Goal: Task Accomplishment & Management: Manage account settings

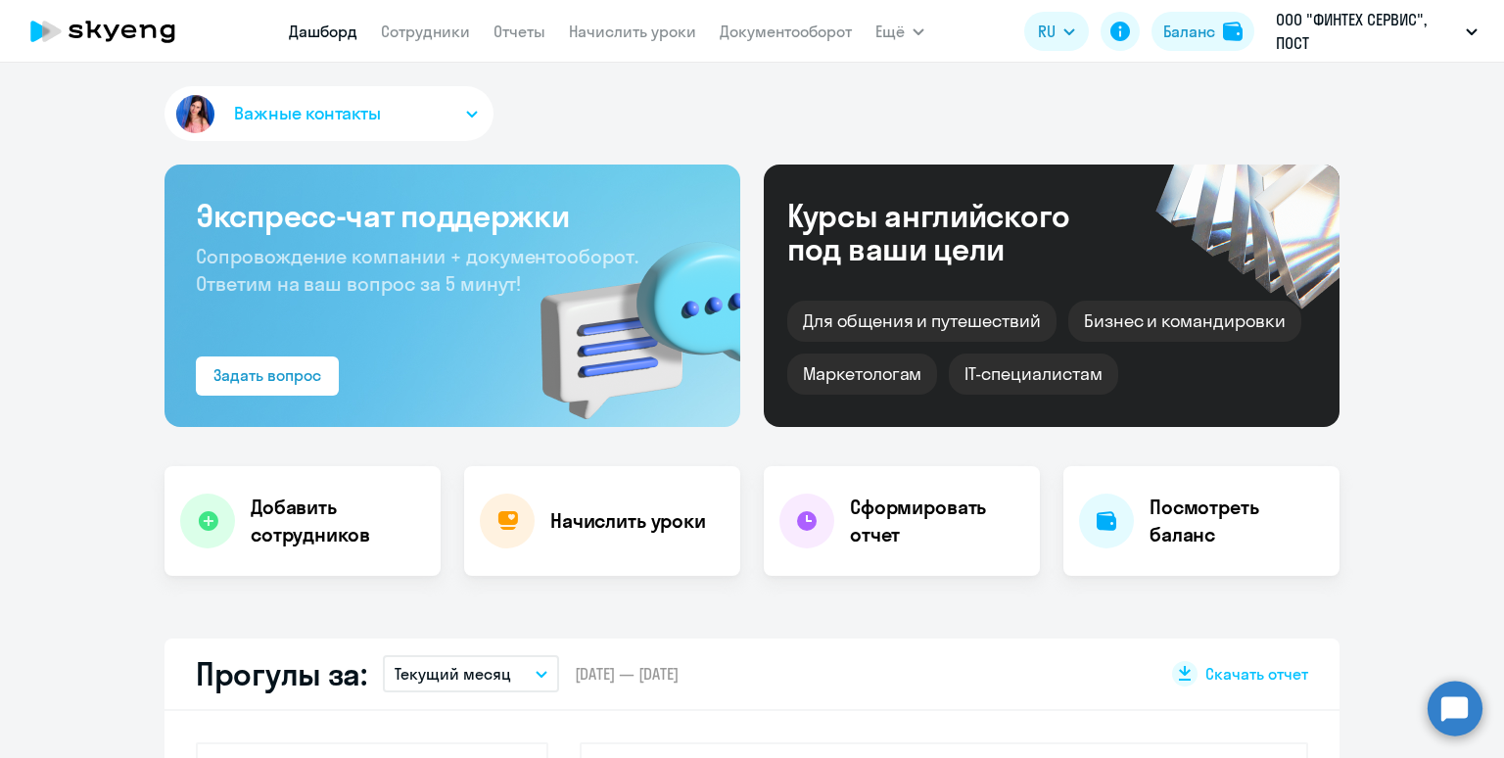
select select "30"
click at [431, 31] on link "Сотрудники" at bounding box center [425, 32] width 89 height 20
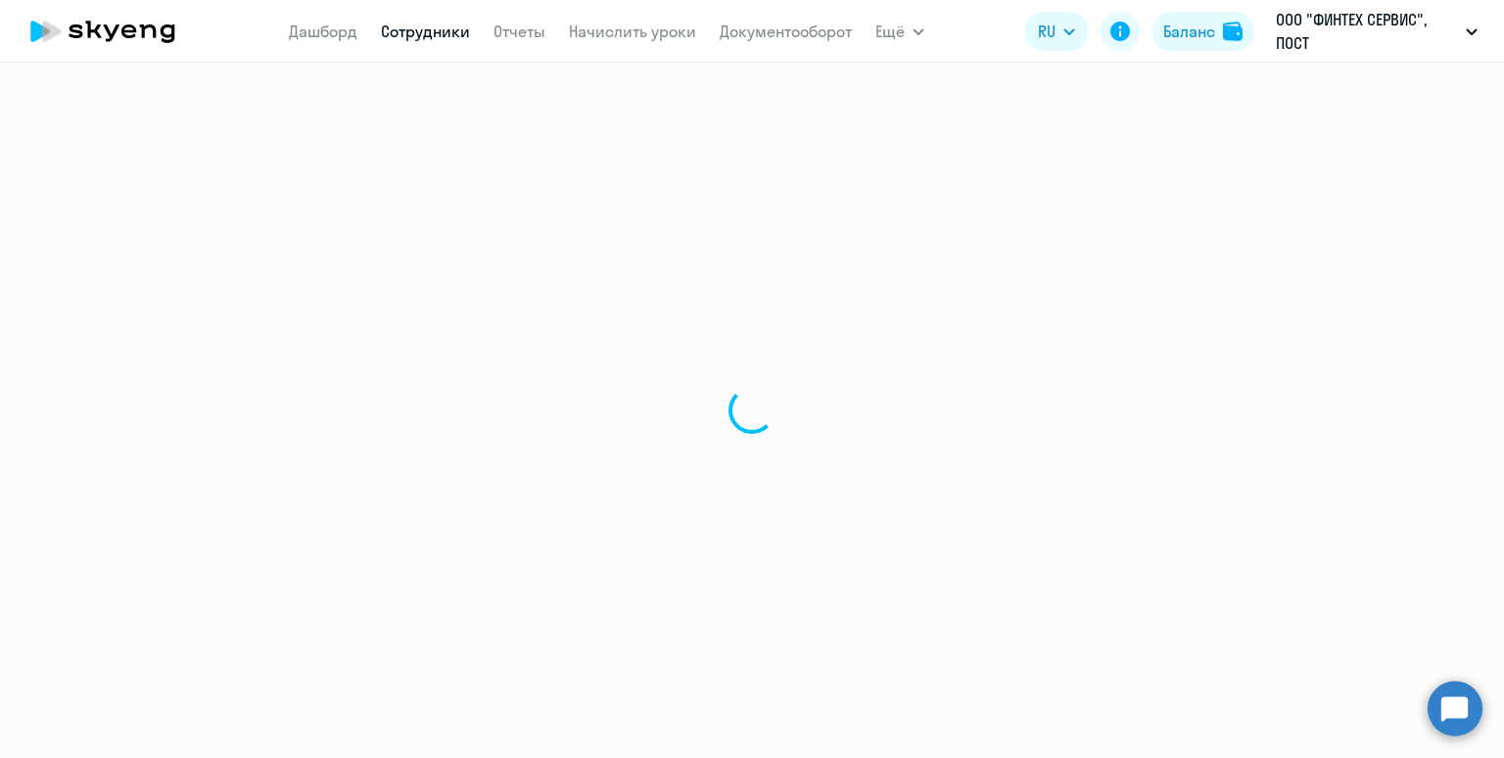
select select "30"
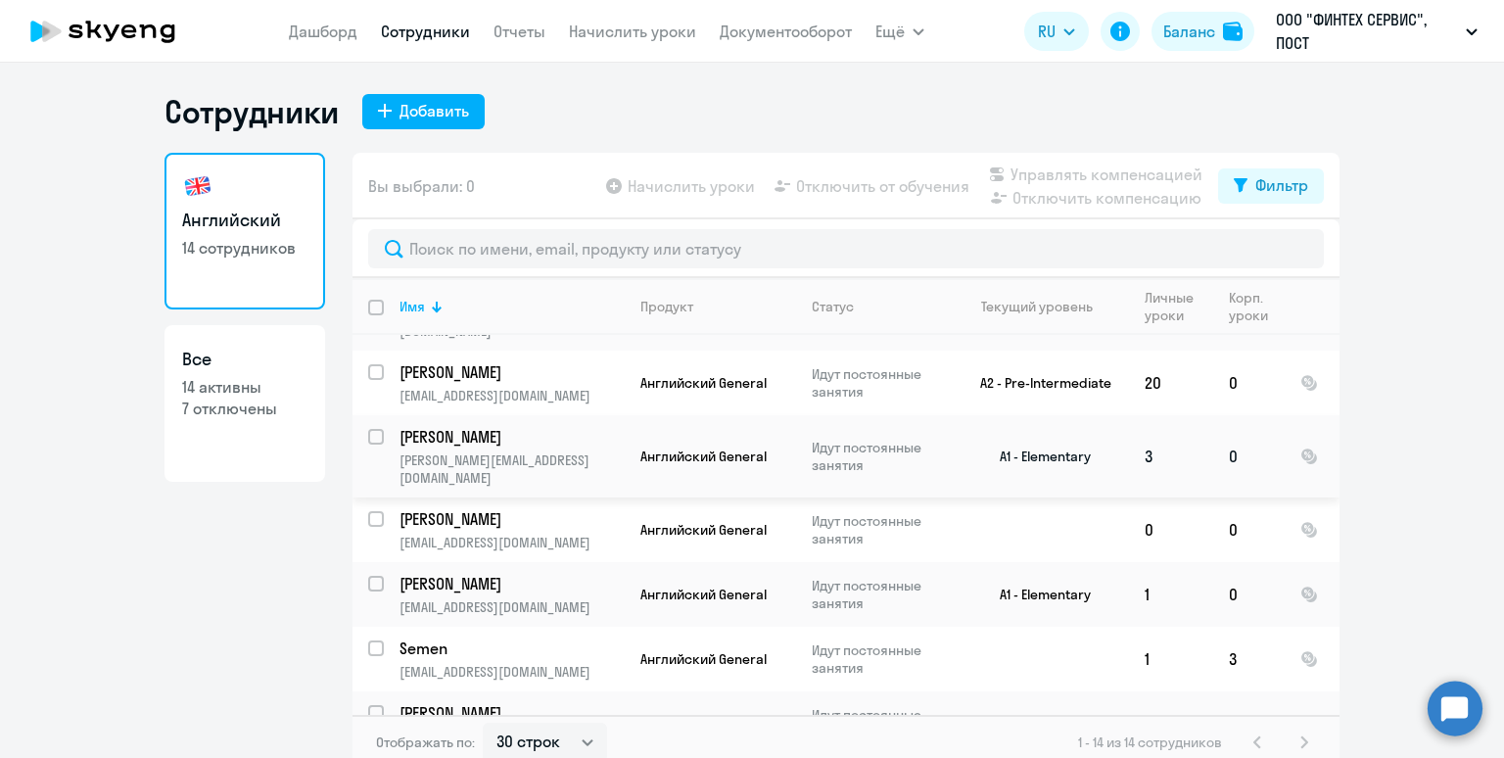
scroll to position [12, 0]
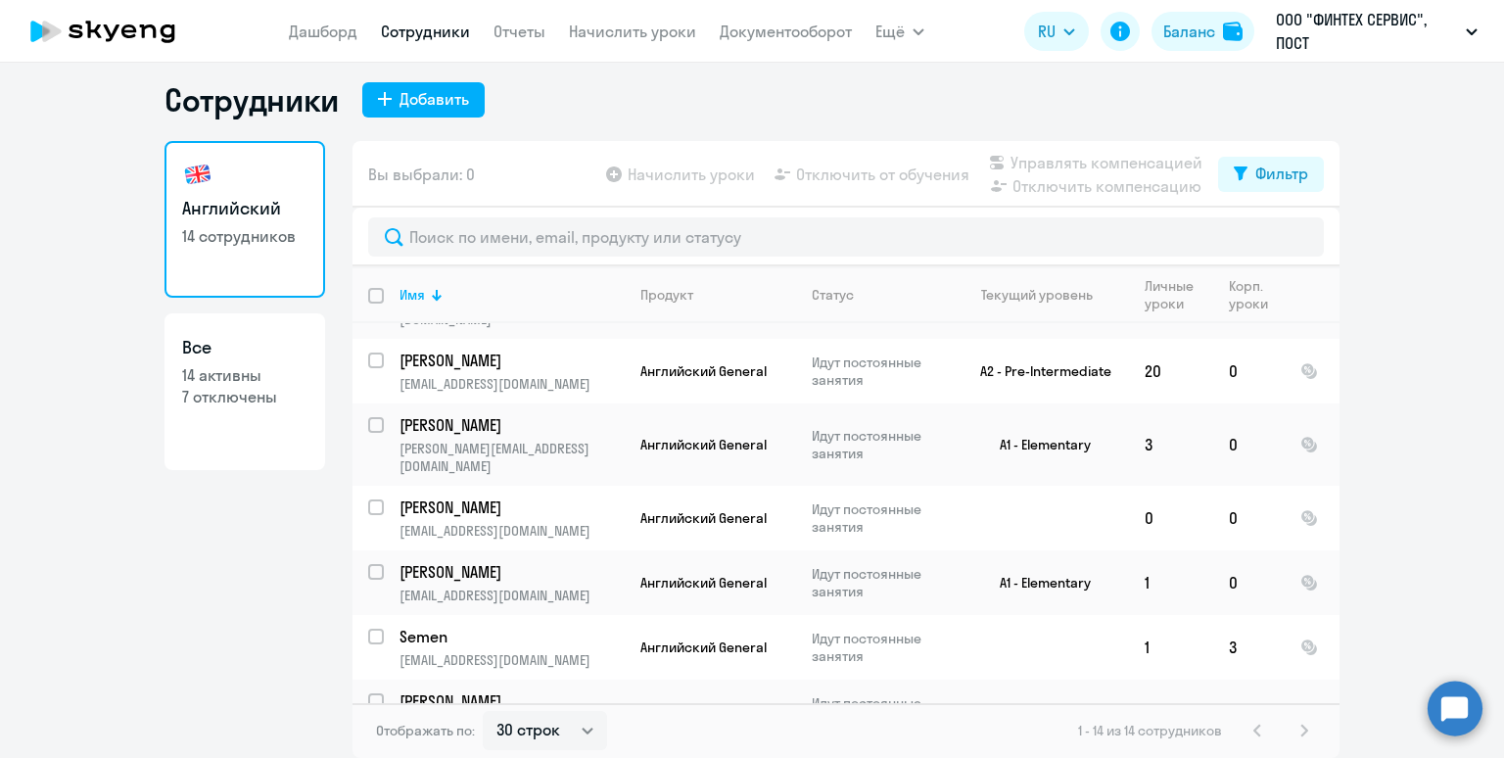
click at [375, 293] on input "deselect all" at bounding box center [387, 307] width 39 height 39
checkbox input "true"
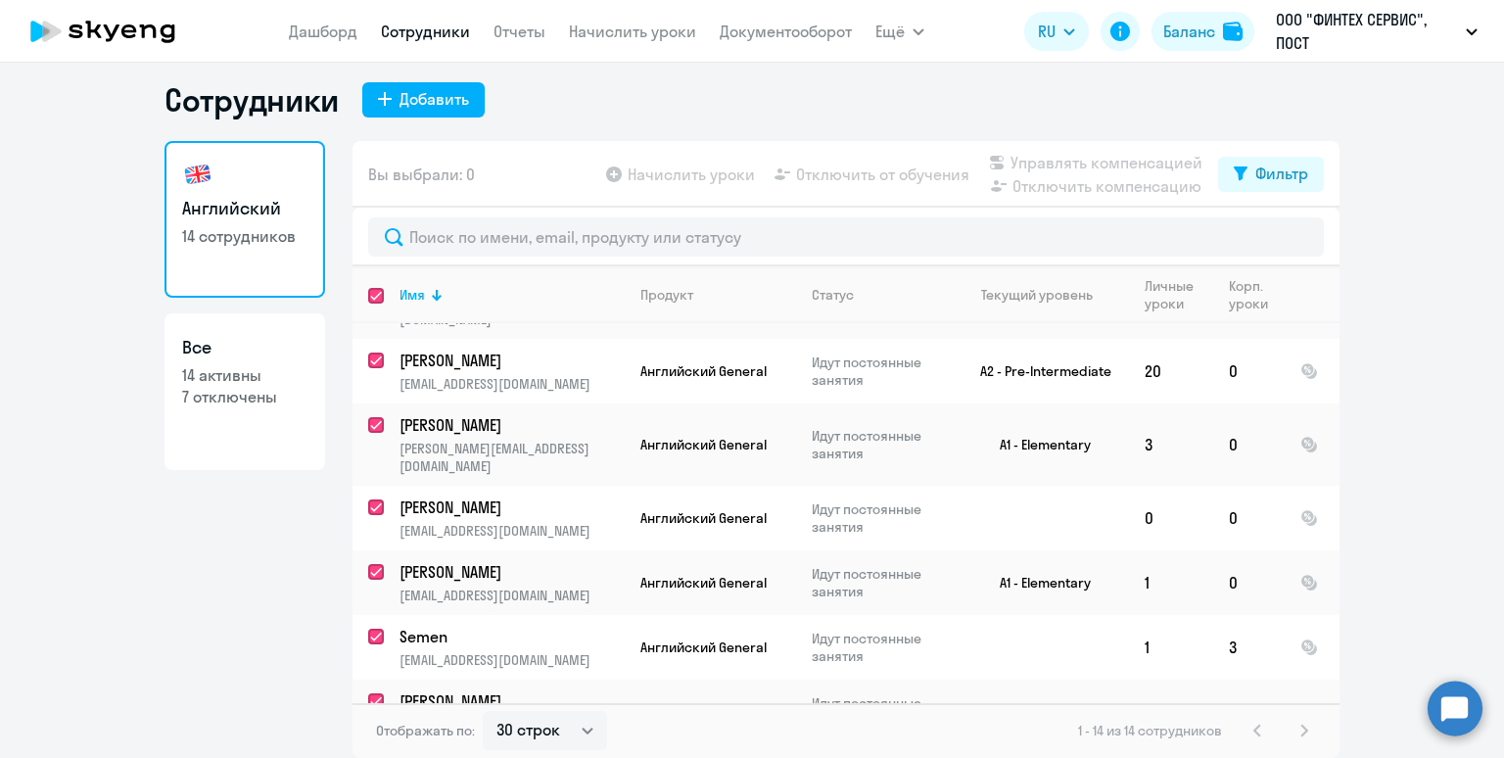
checkbox input "true"
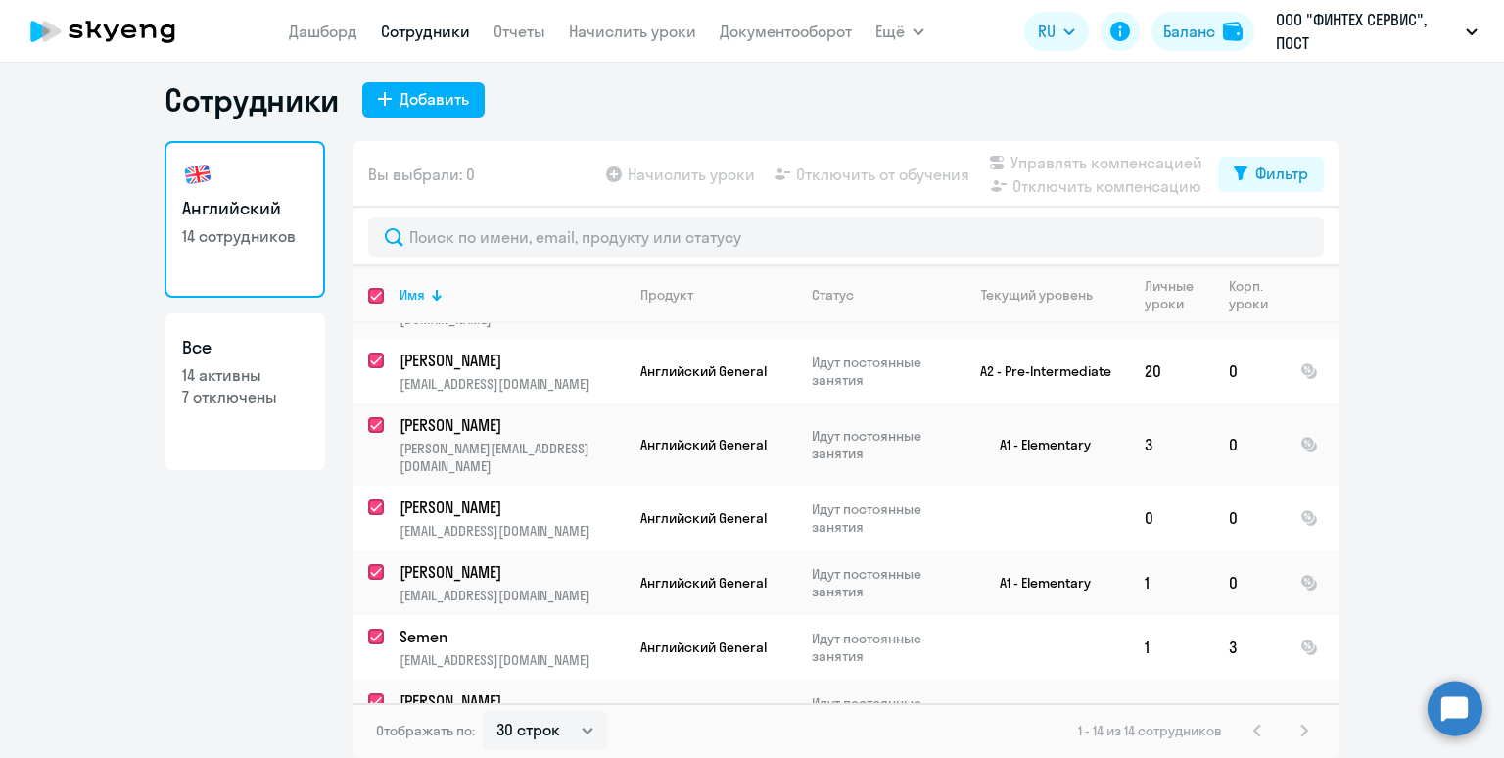
checkbox input "true"
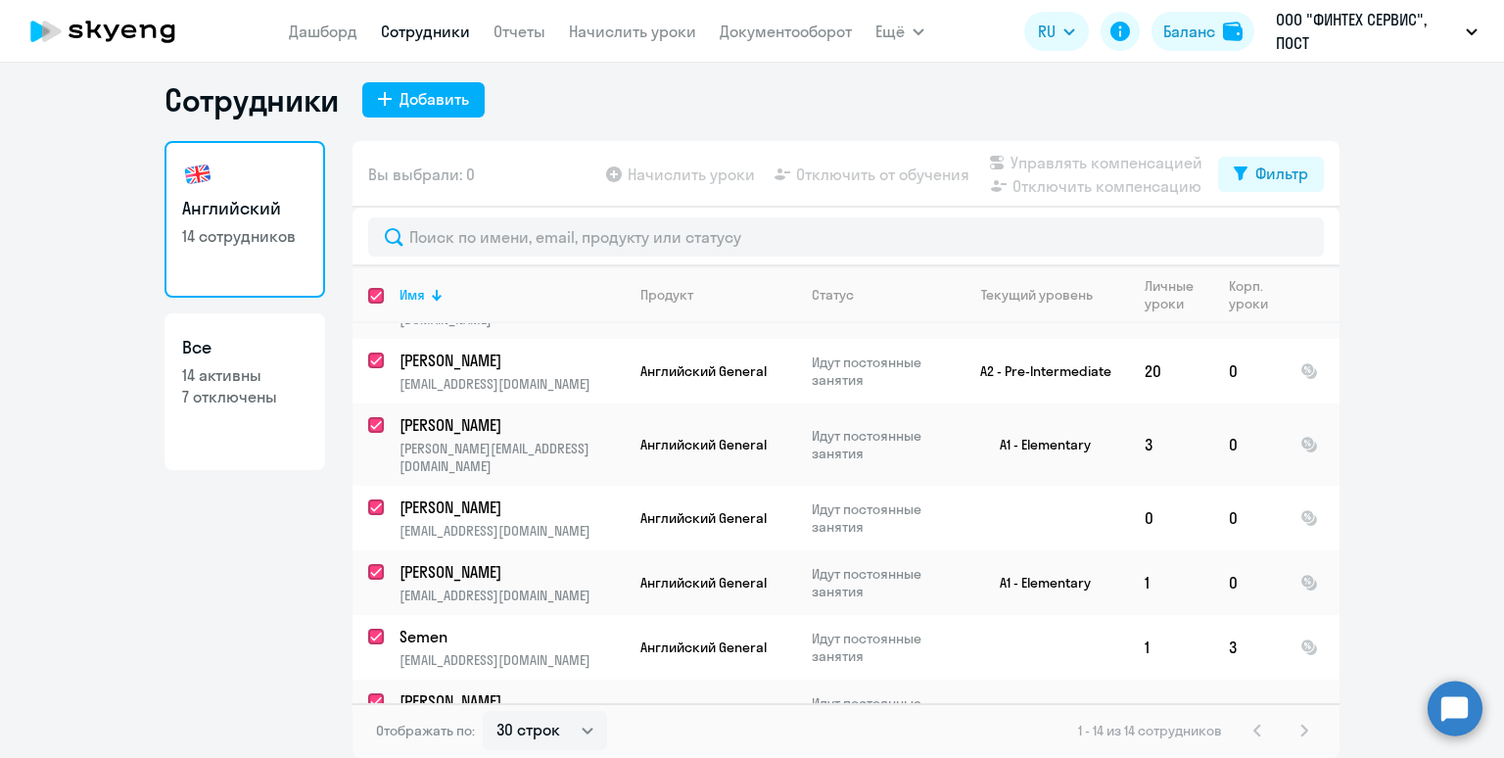
checkbox input "true"
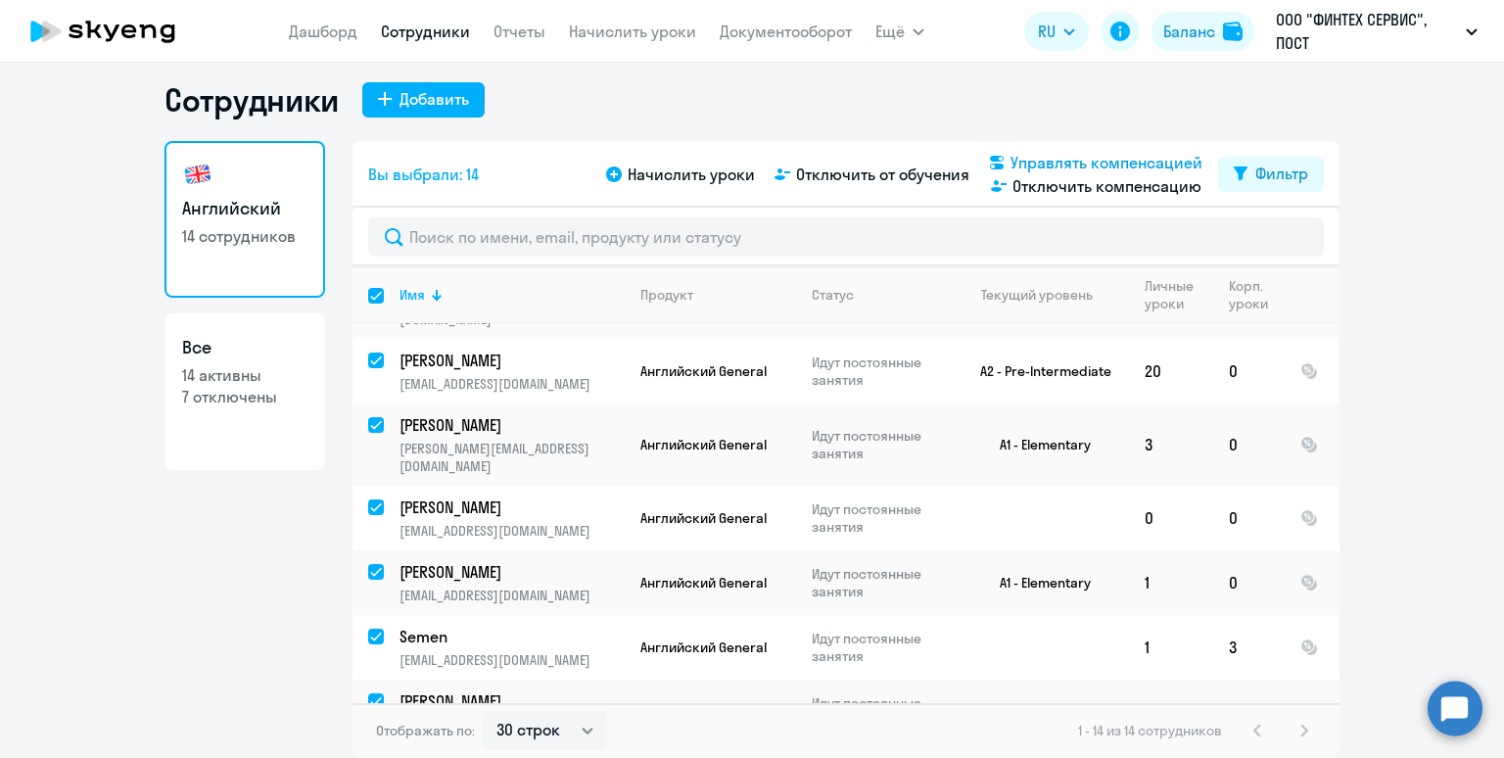
click at [1032, 160] on span "Управлять компенсацией" at bounding box center [1107, 163] width 192 height 24
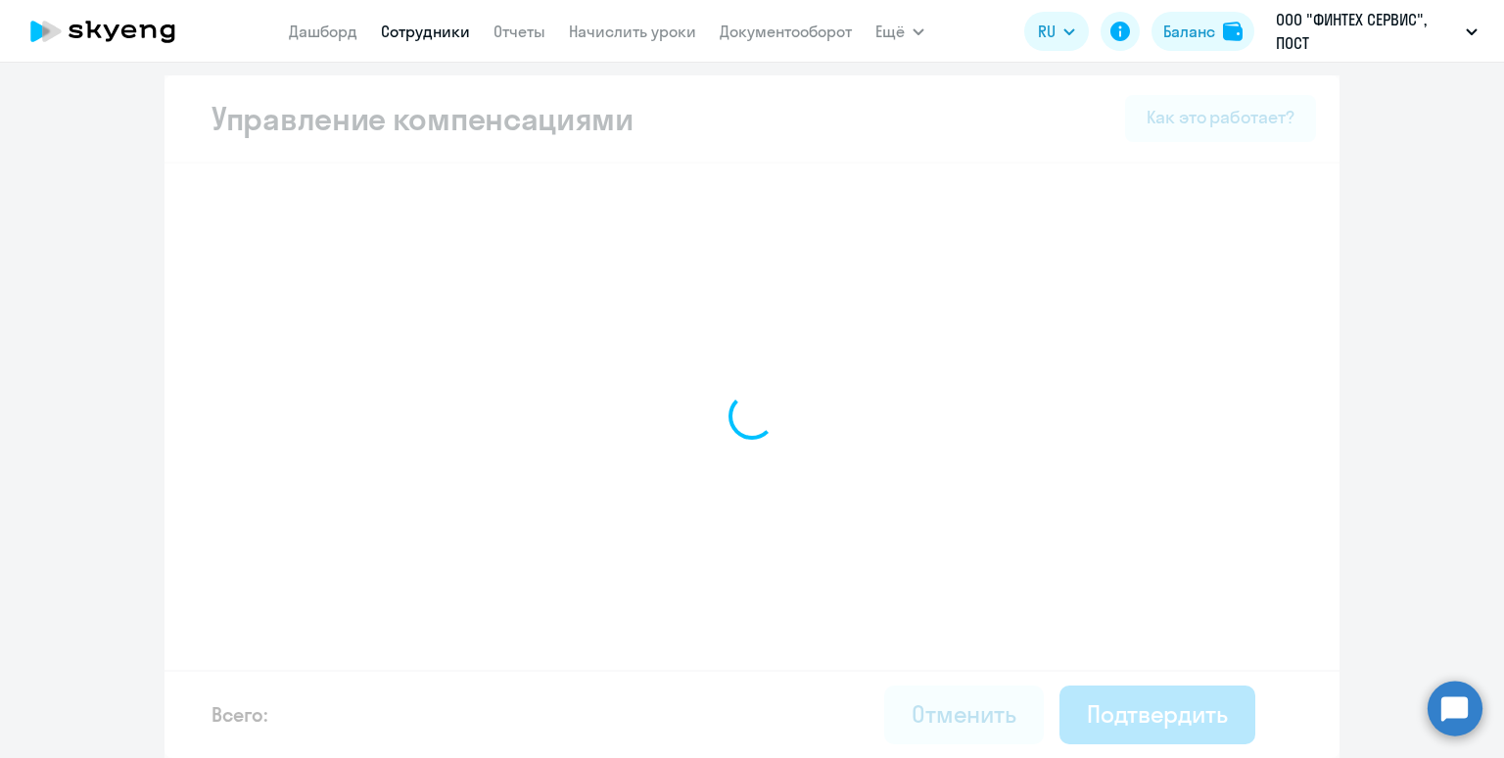
scroll to position [4, 0]
select select "MONTHLY"
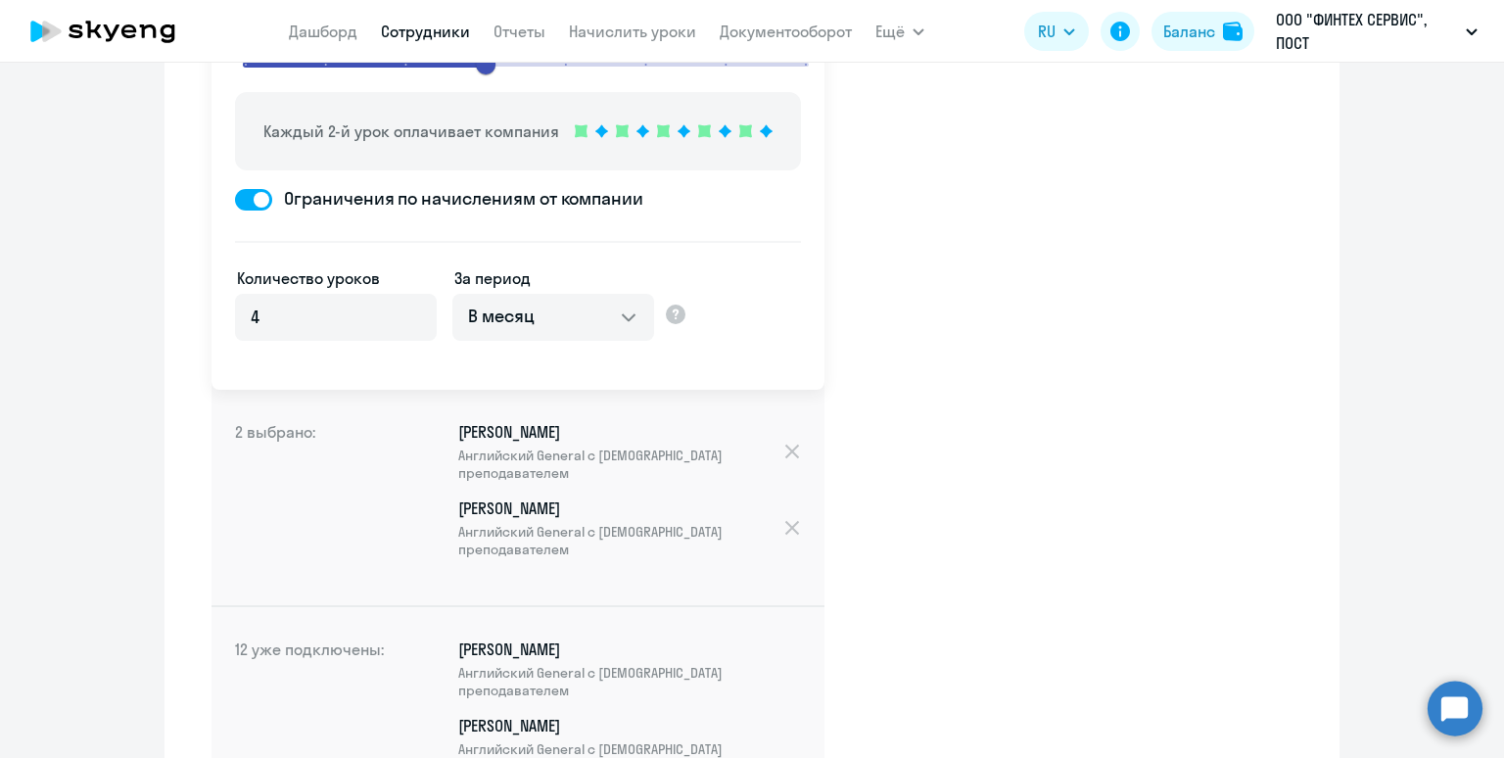
scroll to position [301, 0]
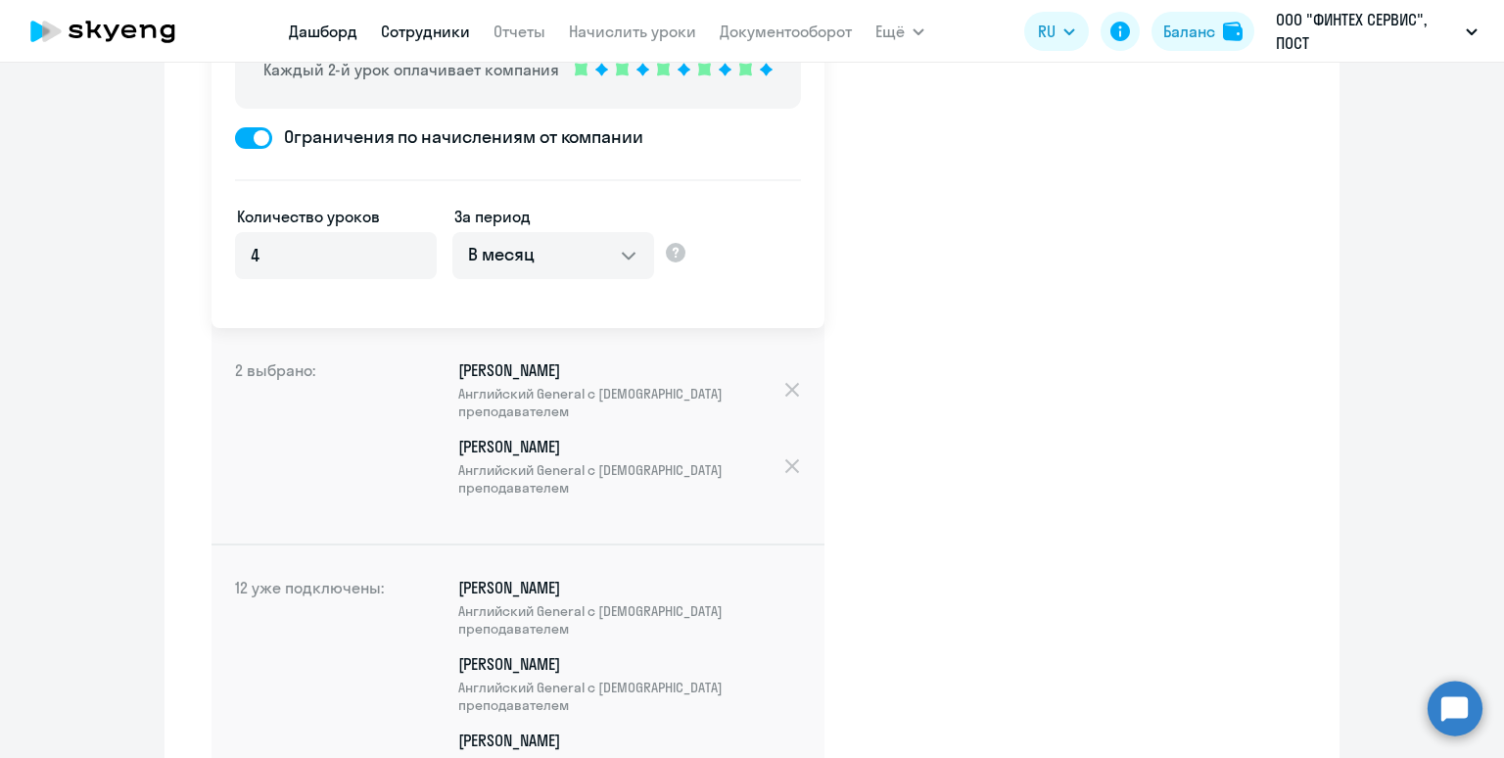
click at [324, 37] on link "Дашборд" at bounding box center [323, 32] width 69 height 20
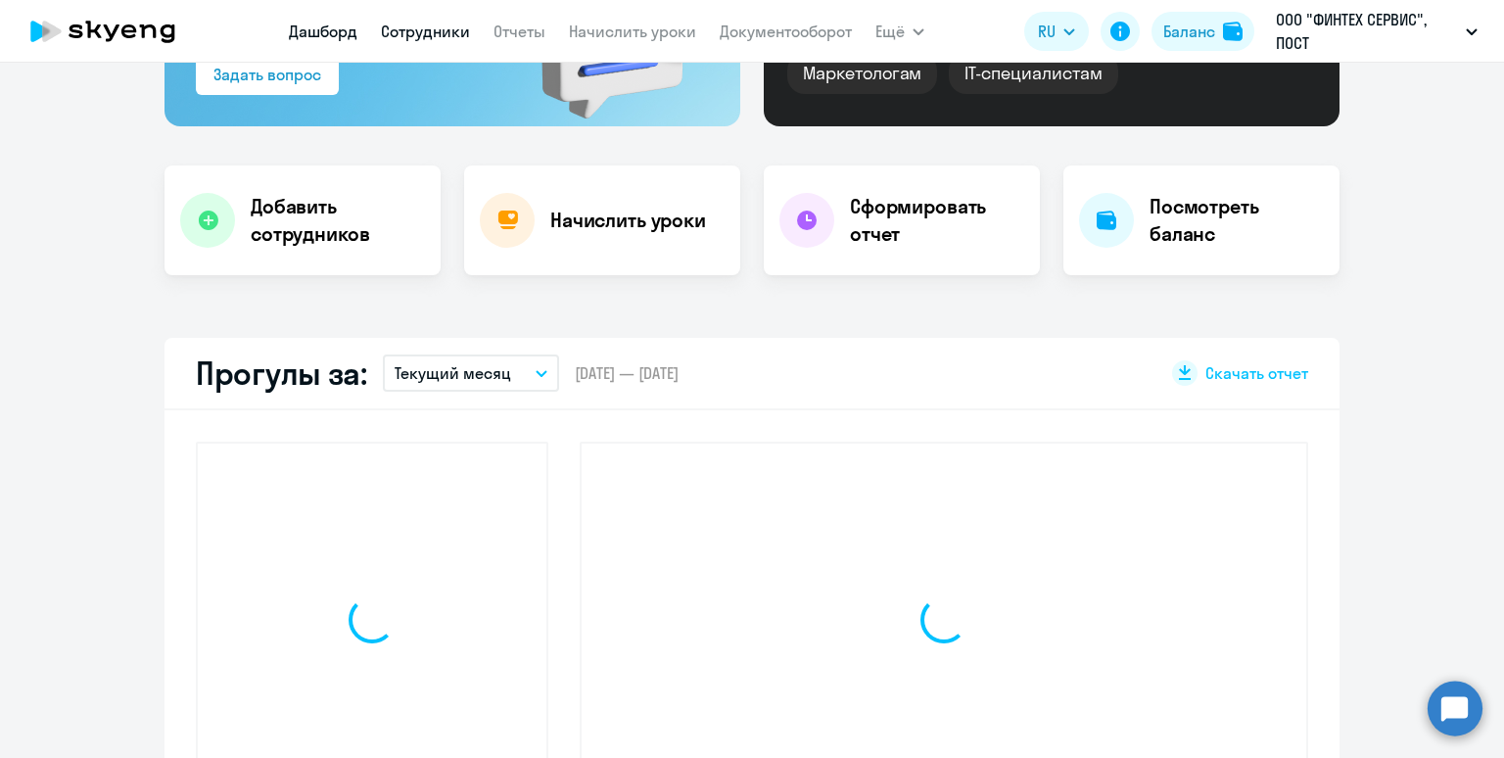
scroll to position [438, 0]
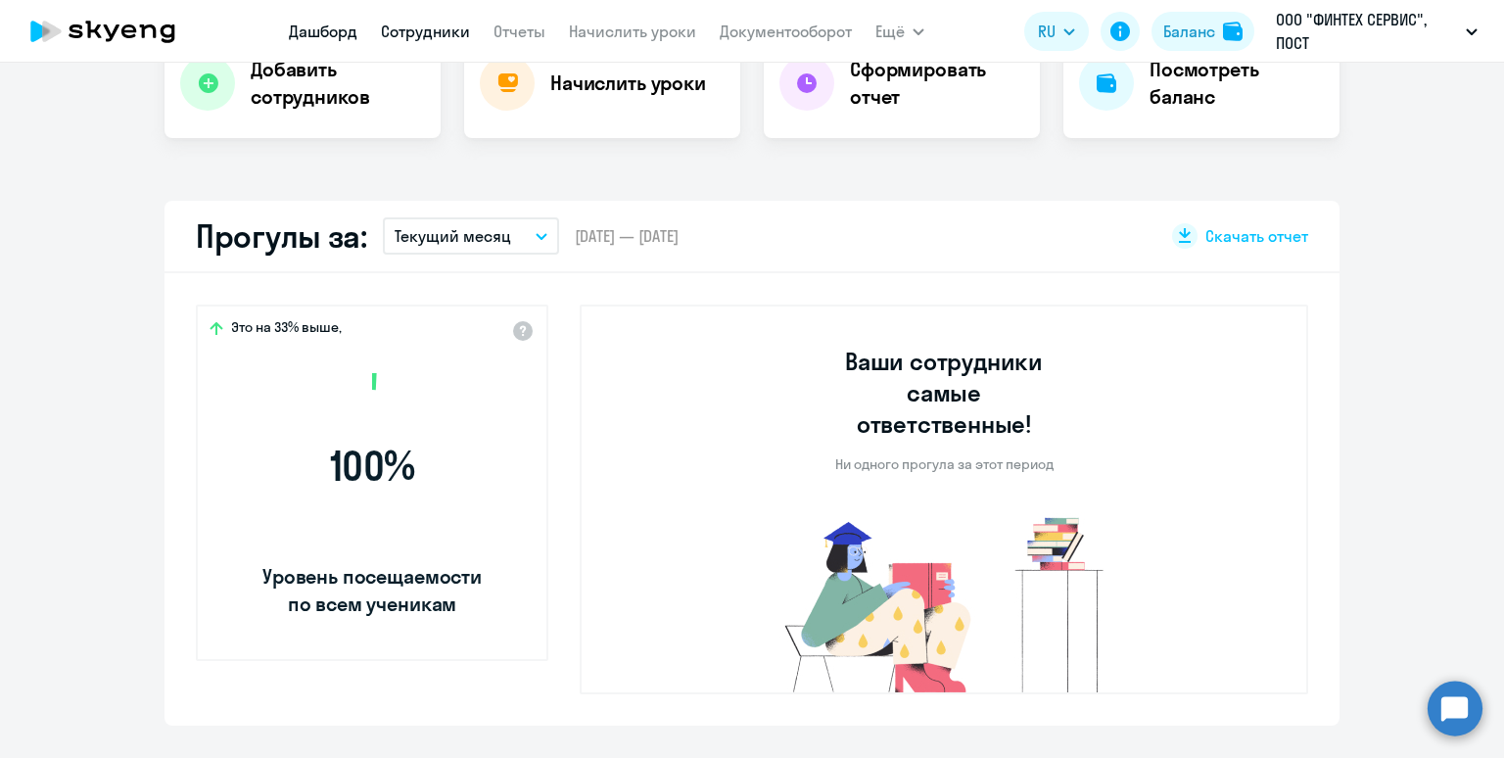
click at [421, 34] on link "Сотрудники" at bounding box center [425, 32] width 89 height 20
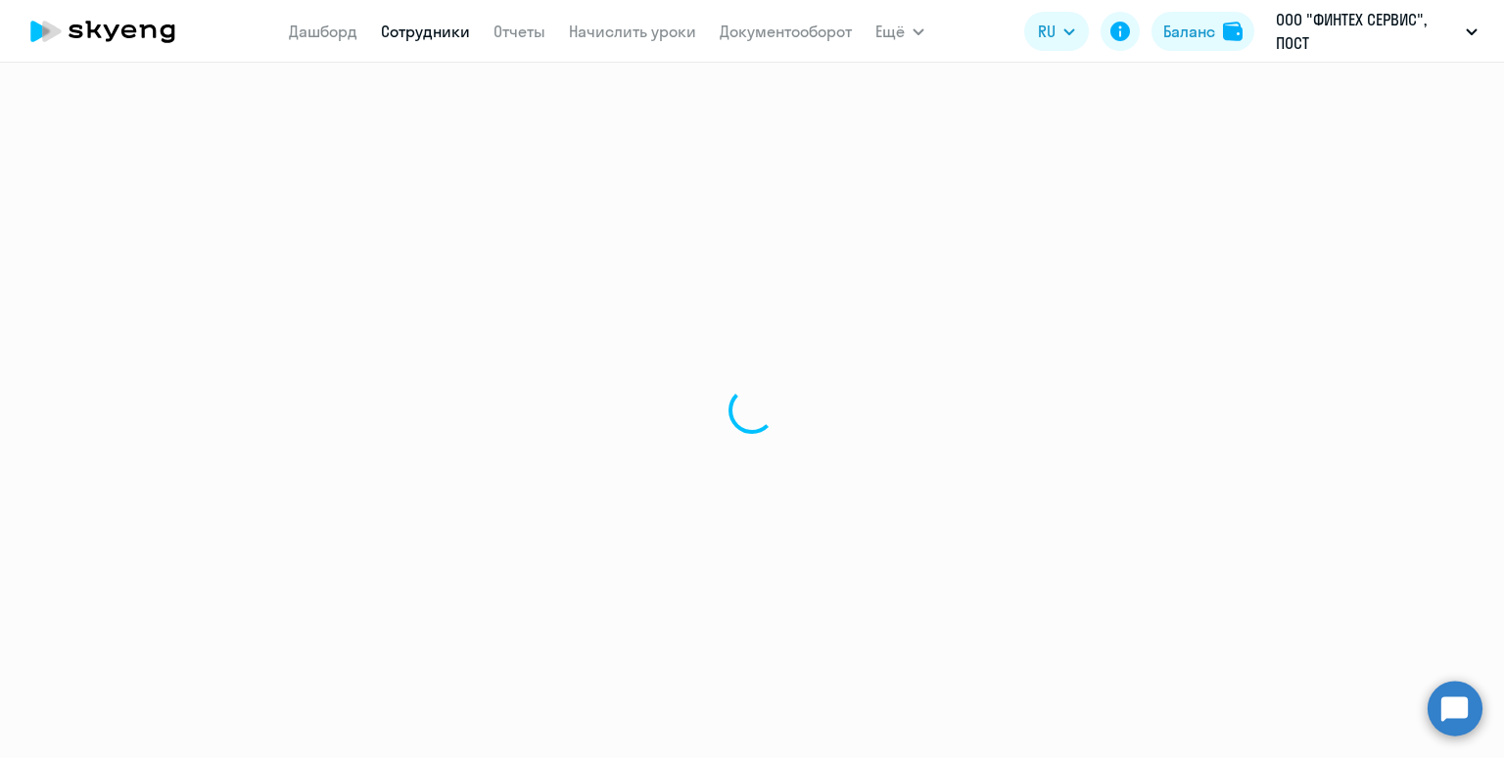
select select "30"
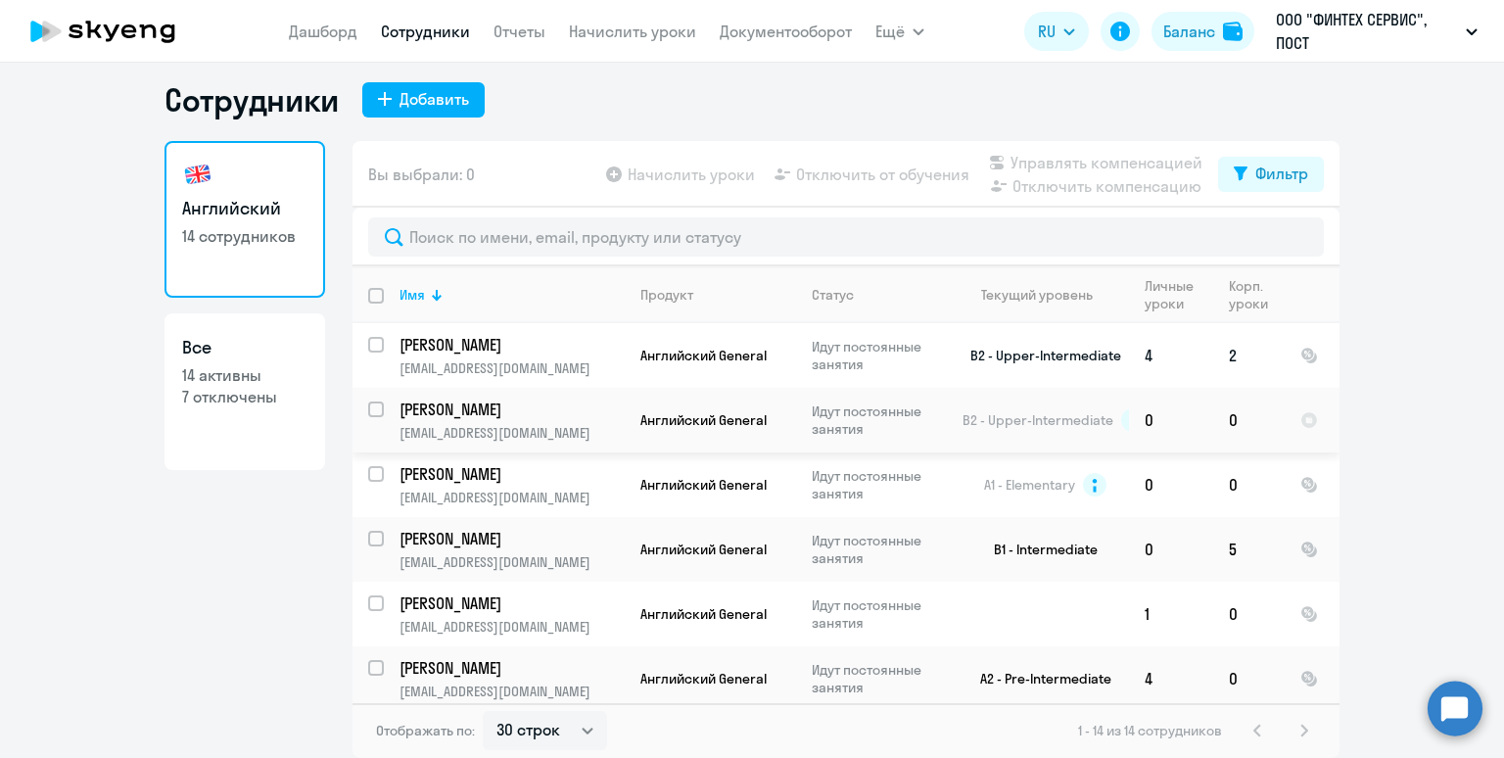
scroll to position [10, 0]
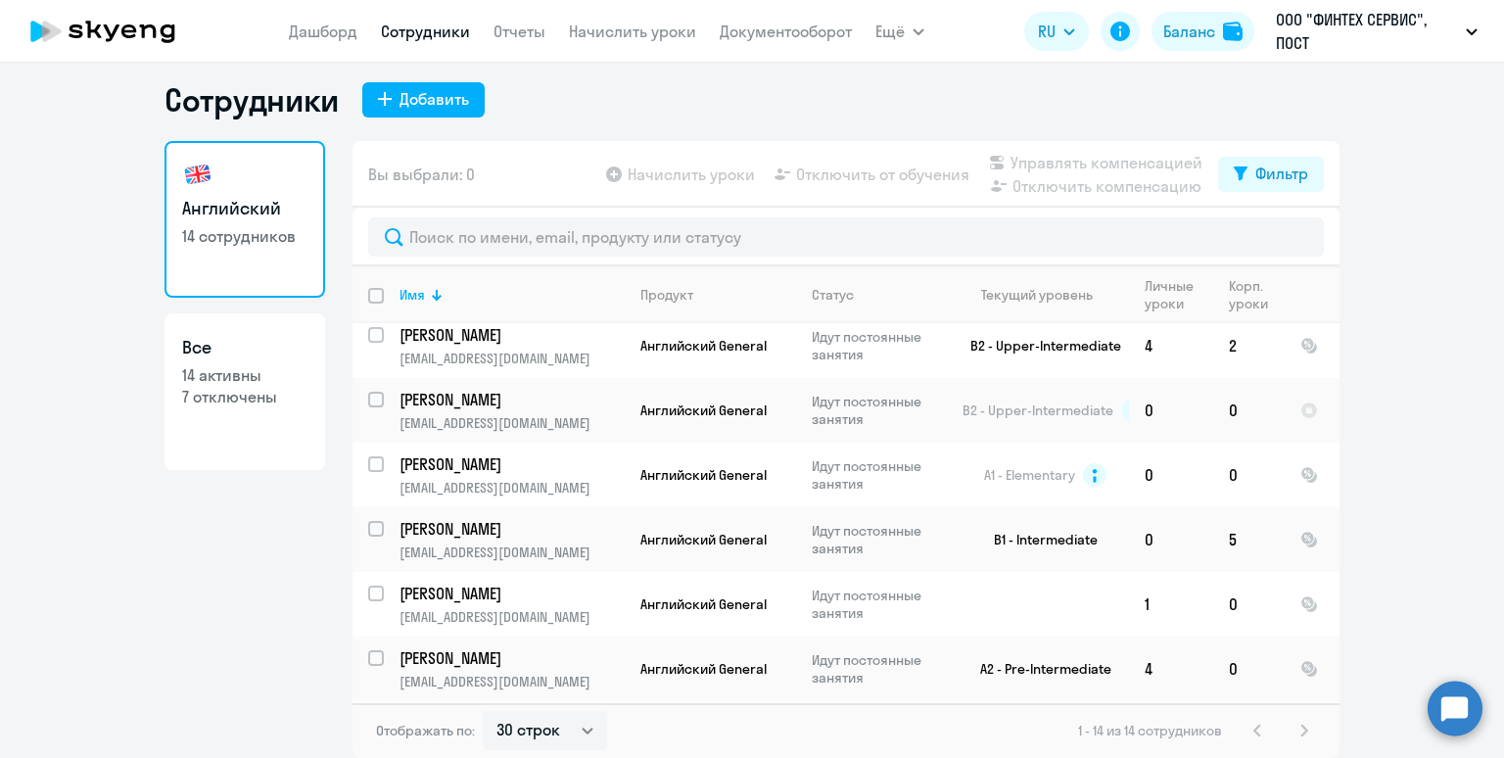
click at [381, 295] on input "deselect all" at bounding box center [387, 307] width 39 height 39
checkbox input "true"
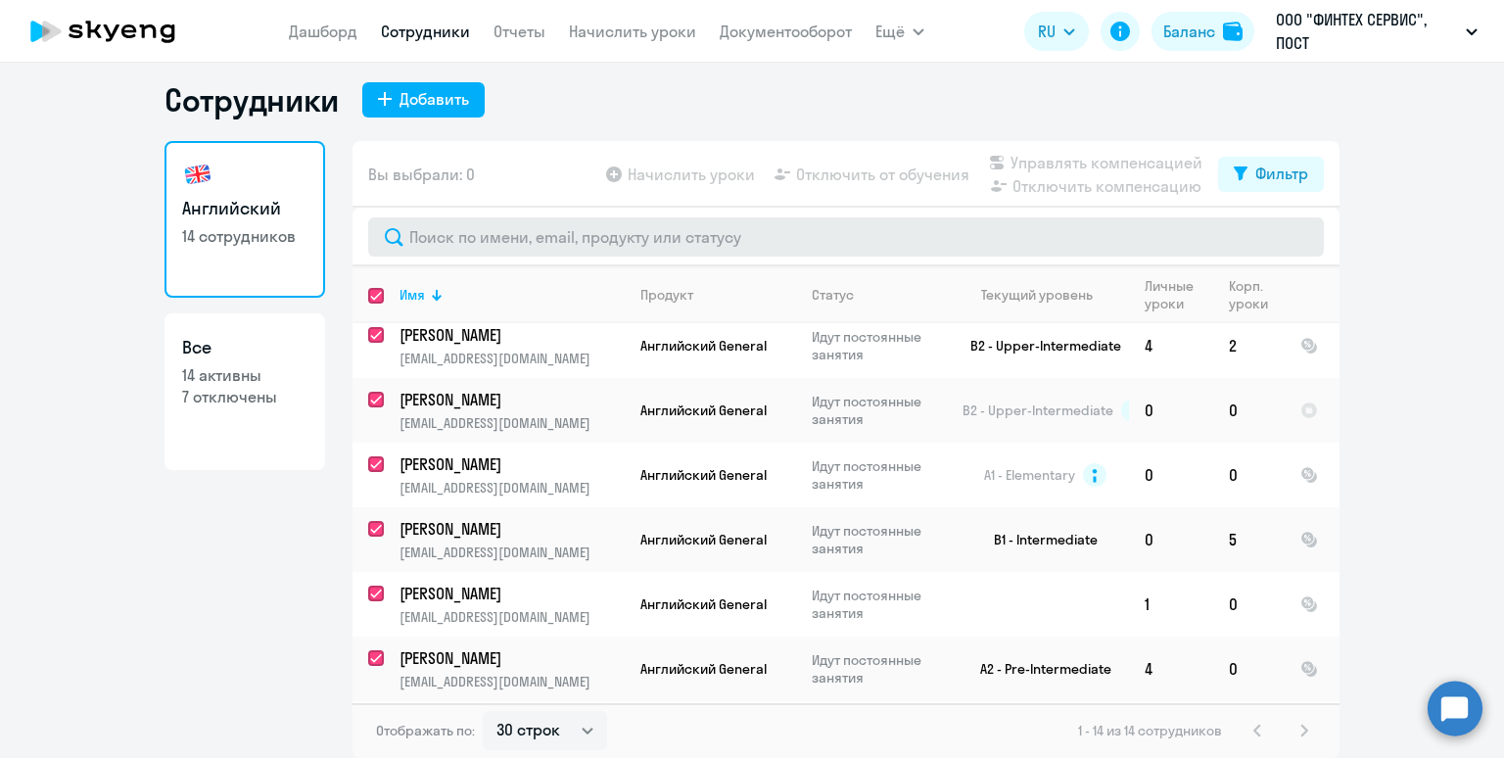
checkbox input "true"
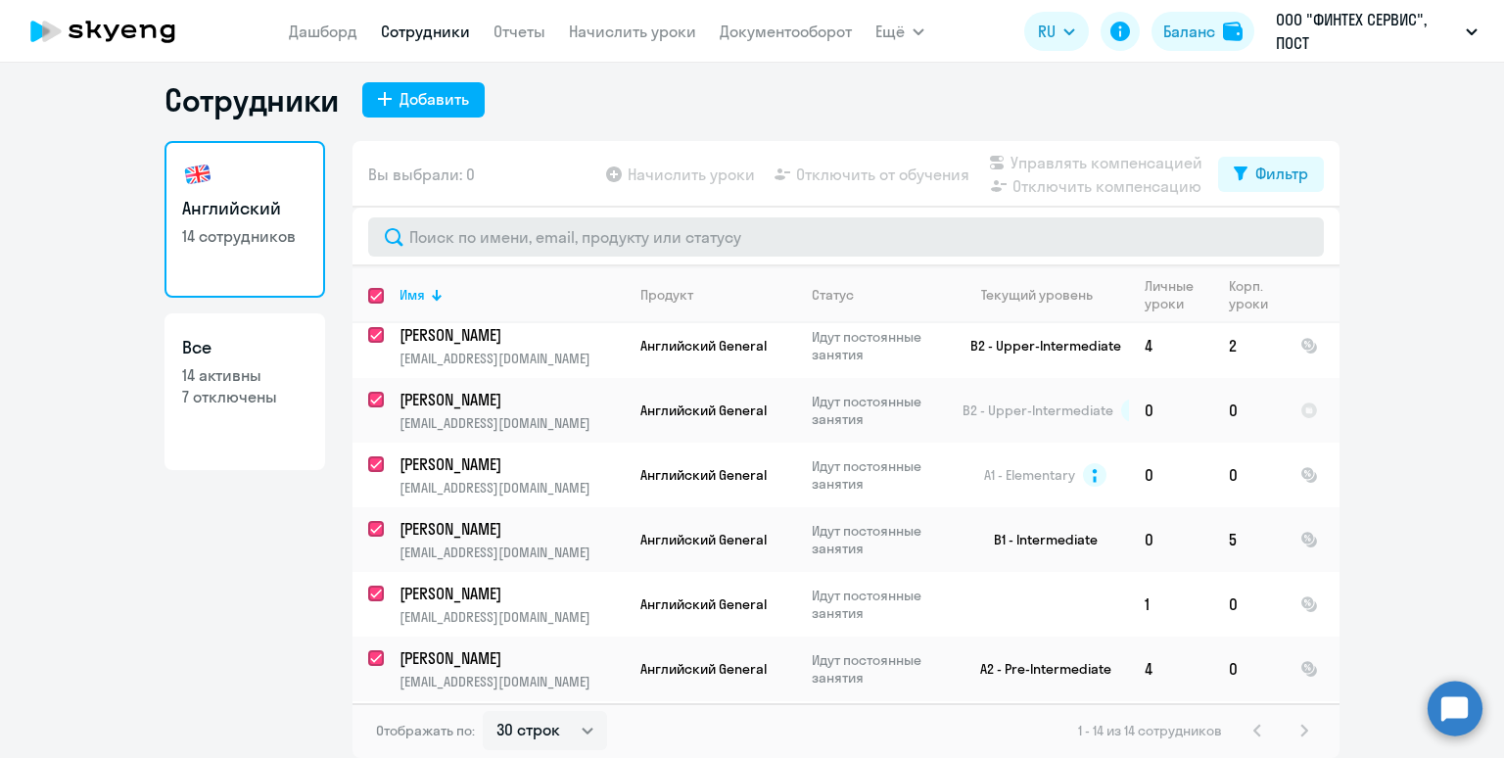
checkbox input "true"
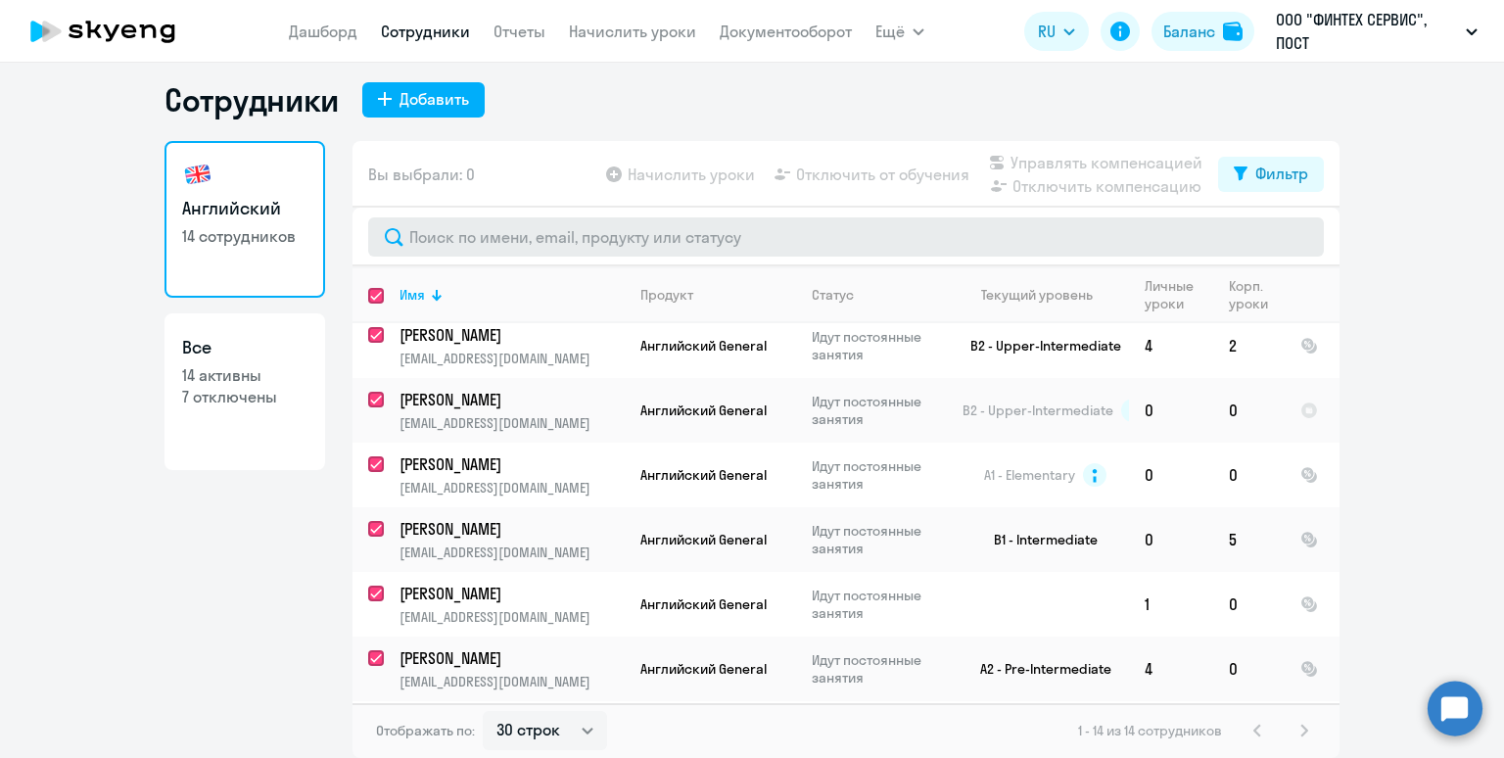
checkbox input "true"
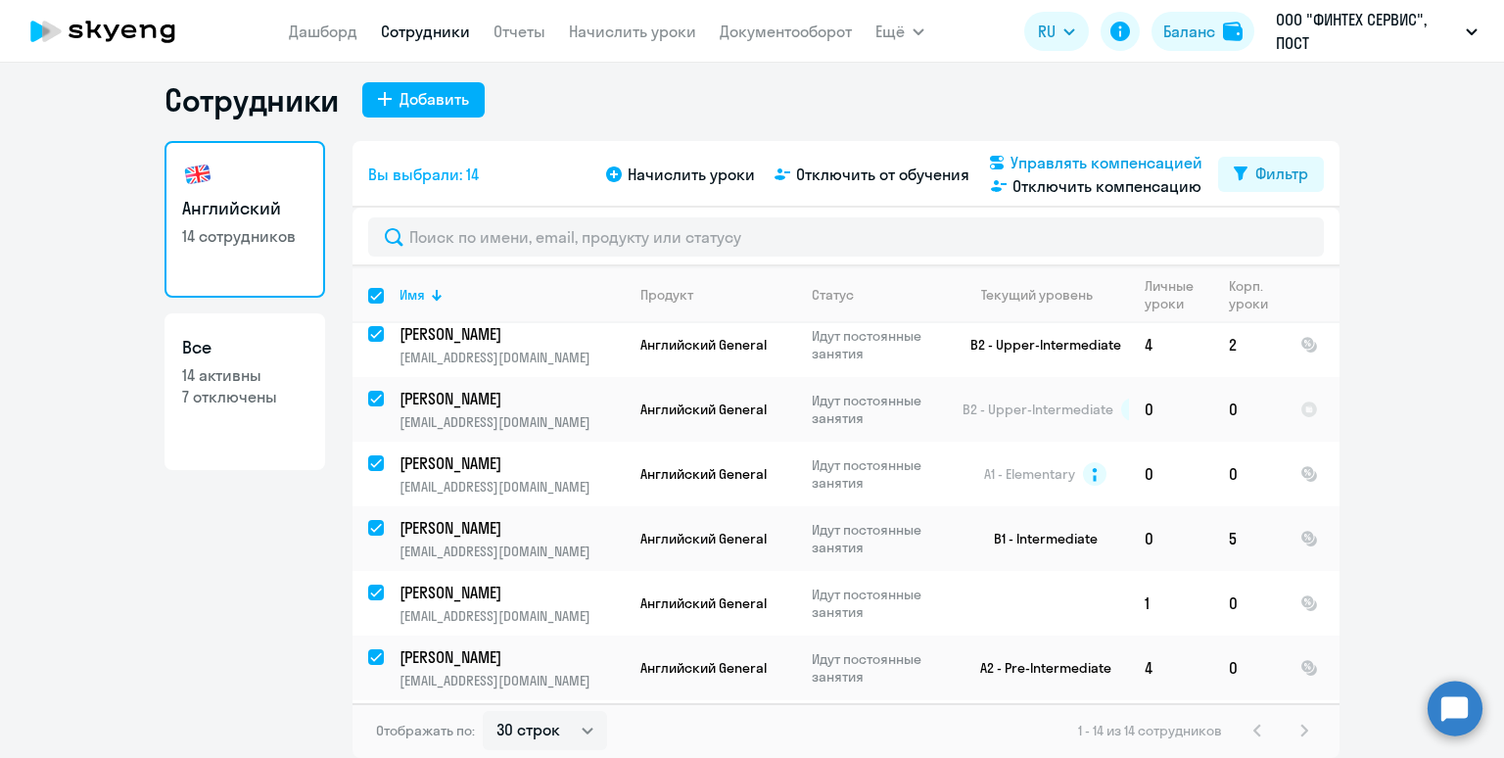
click at [1041, 163] on span "Управлять компенсацией" at bounding box center [1107, 163] width 192 height 24
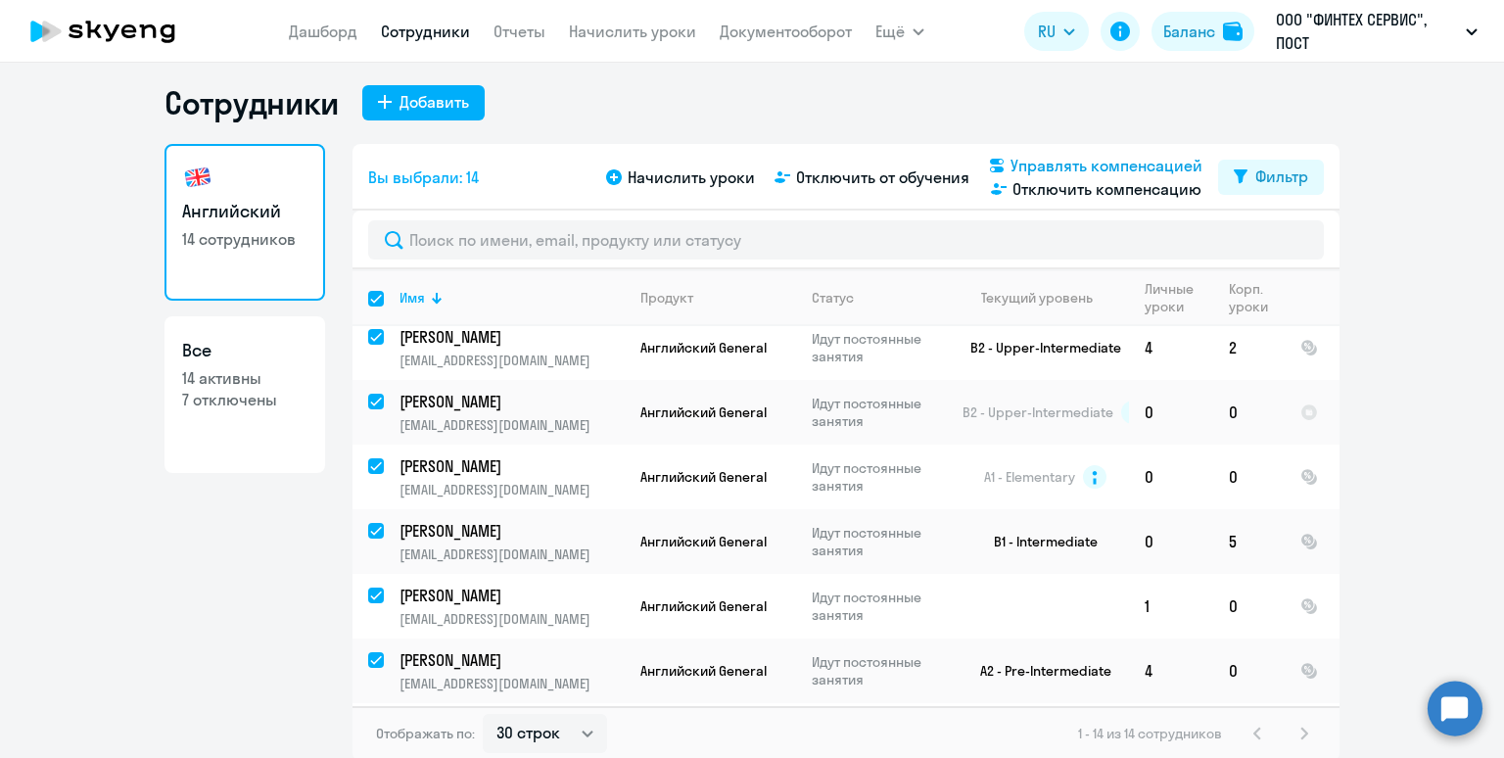
select select "MONTHLY"
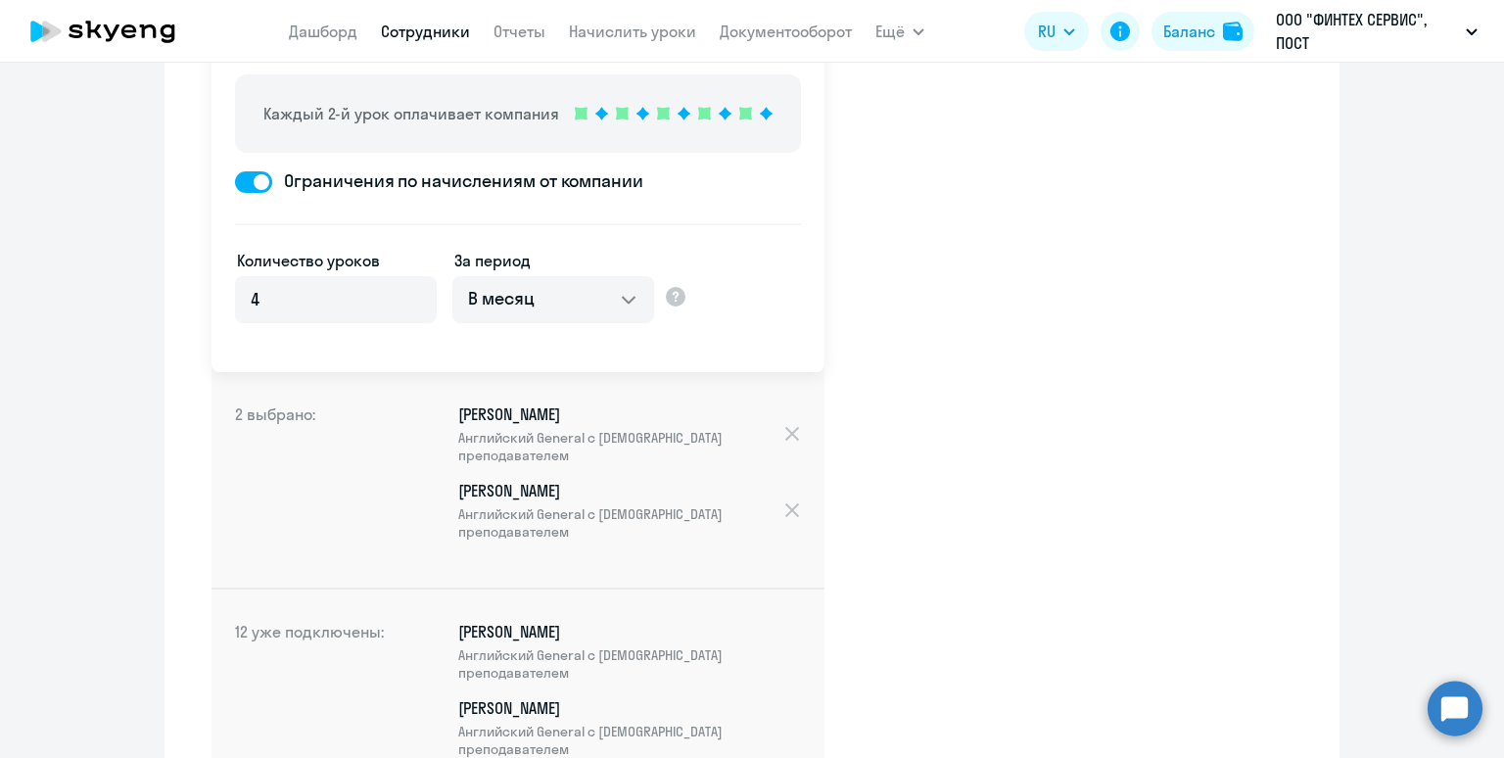
scroll to position [266, 0]
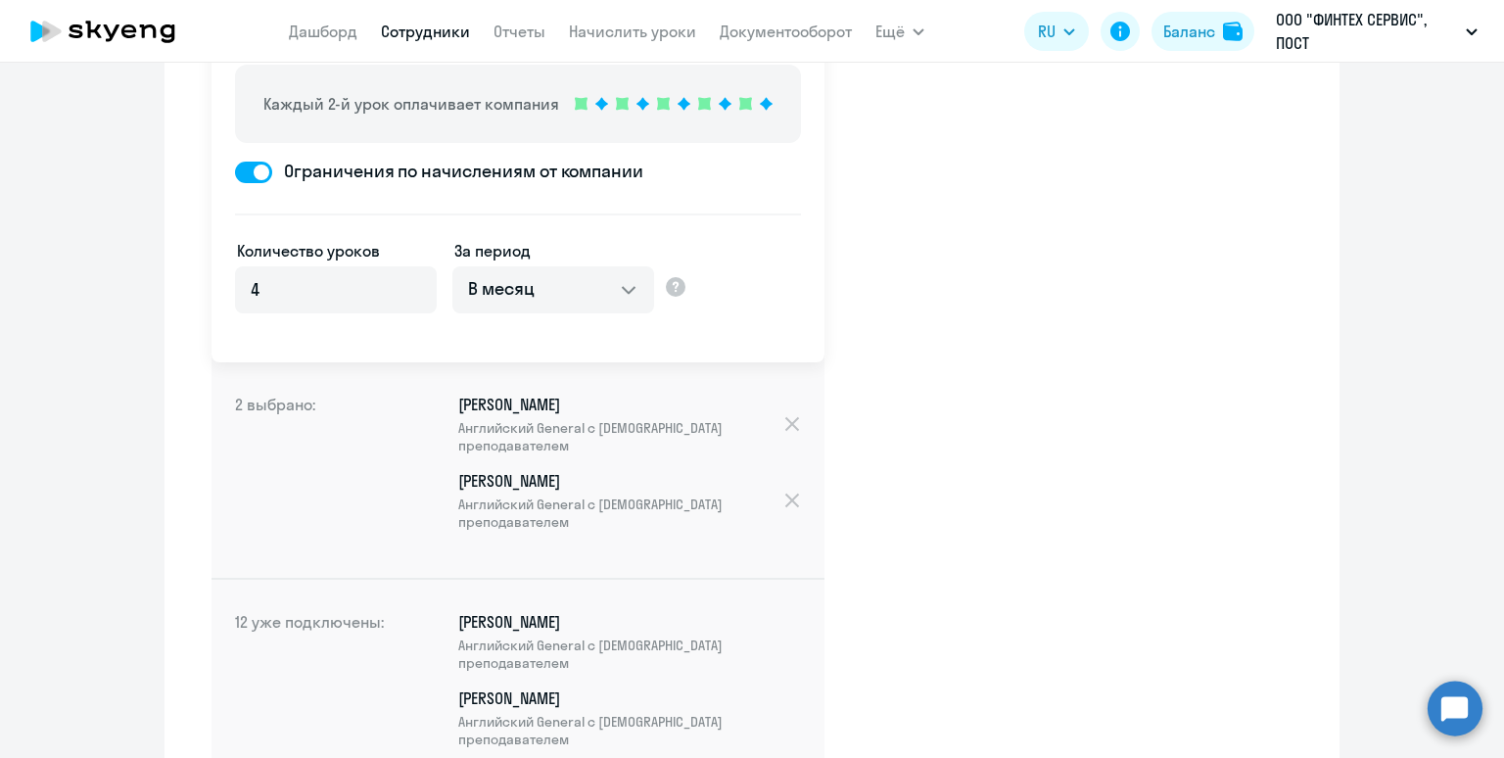
drag, startPoint x: 586, startPoint y: 405, endPoint x: 457, endPoint y: 411, distance: 128.4
click at [458, 410] on p "Маргарита Тугунова Английский General с русскоговорящим преподавателем" at bounding box center [620, 424] width 324 height 61
copy p "[PERSON_NAME]"
click at [556, 401] on p "Маргарита Тугунова Английский General с русскоговорящим преподавателем" at bounding box center [620, 424] width 324 height 61
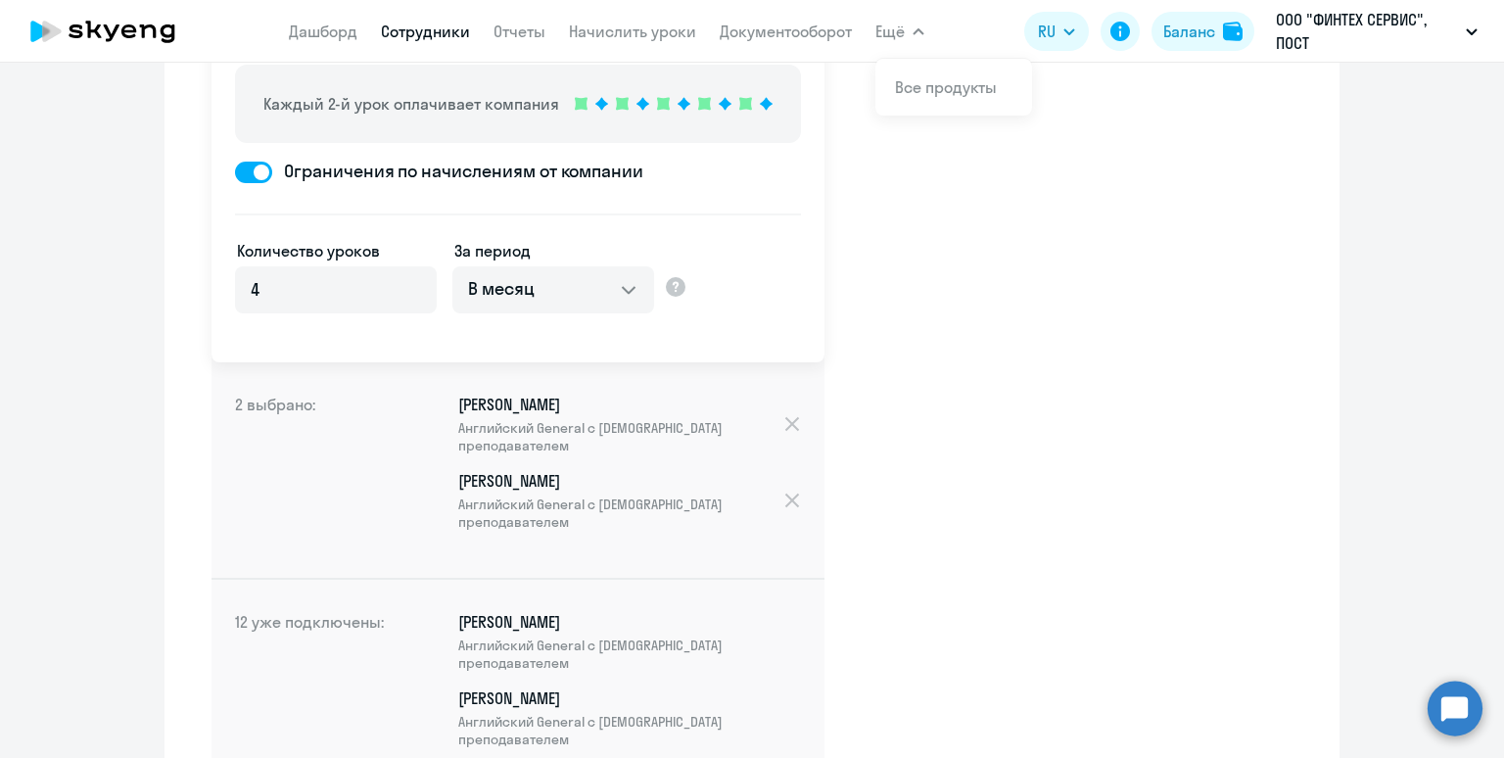
click at [548, 479] on p "Полина Лотоцкая Английский General с русскоговорящим преподавателем" at bounding box center [620, 500] width 324 height 61
copy p "Лотоцкая"
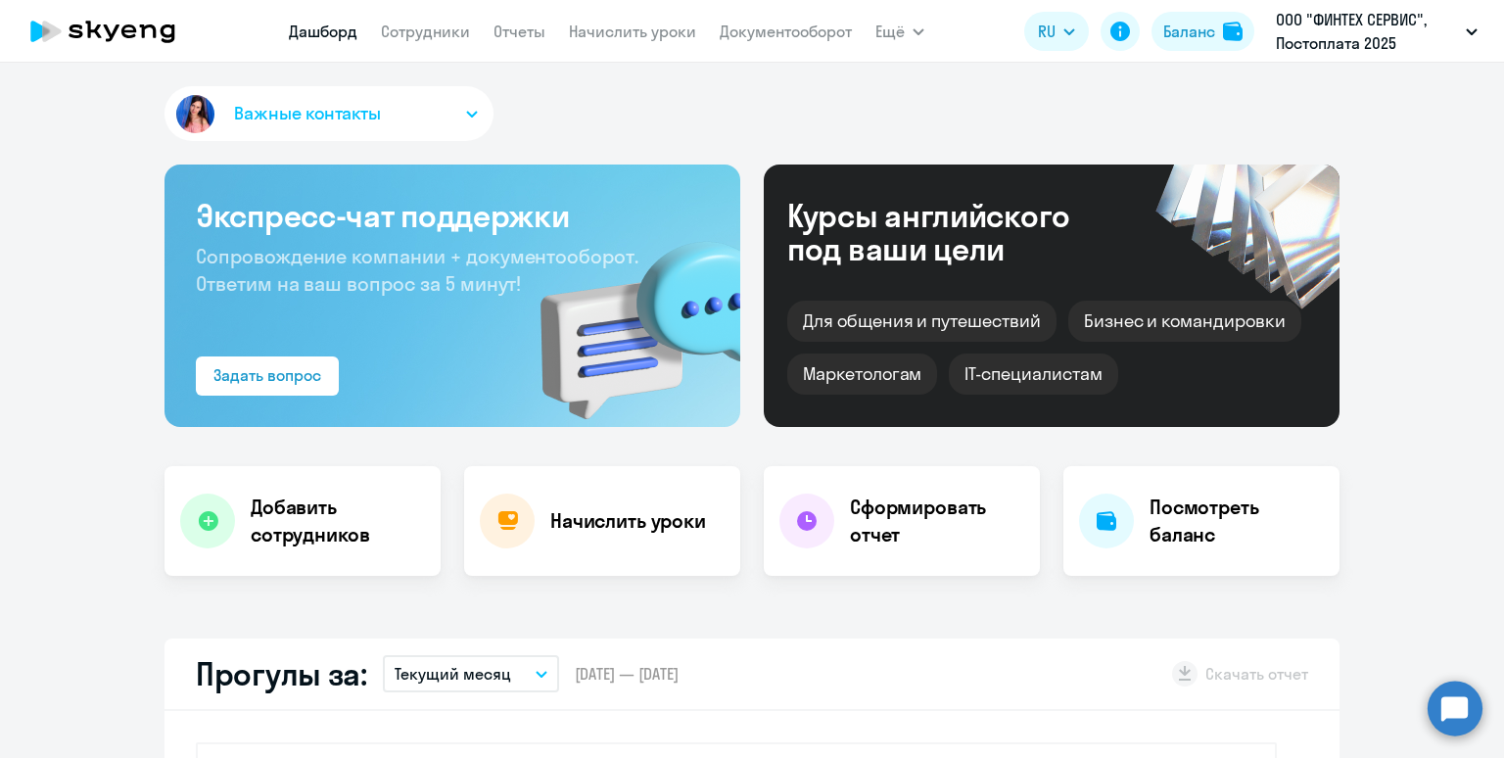
select select "30"
click at [1176, 38] on div "Баланс" at bounding box center [1190, 32] width 52 height 24
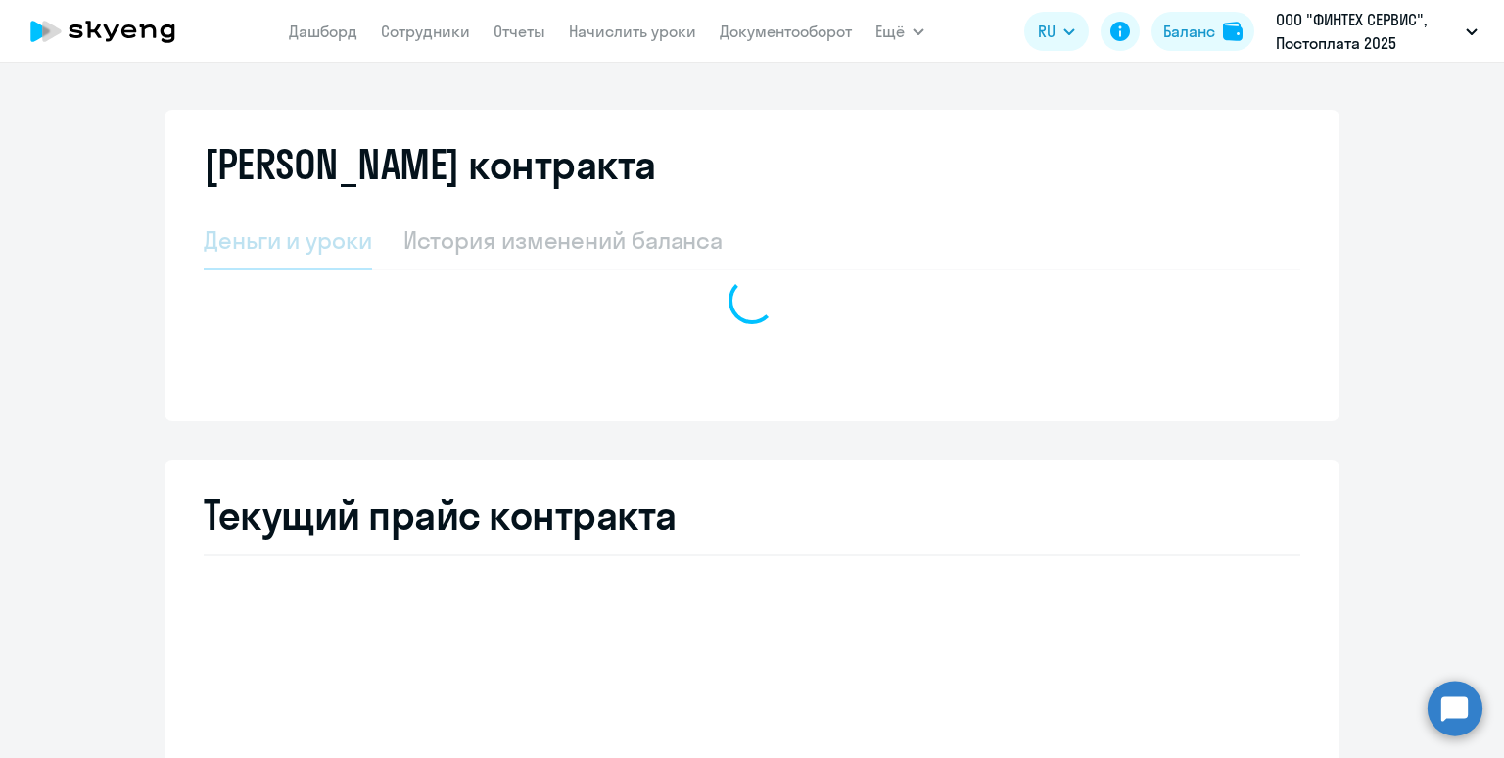
select select "english_adult_not_native_speaker"
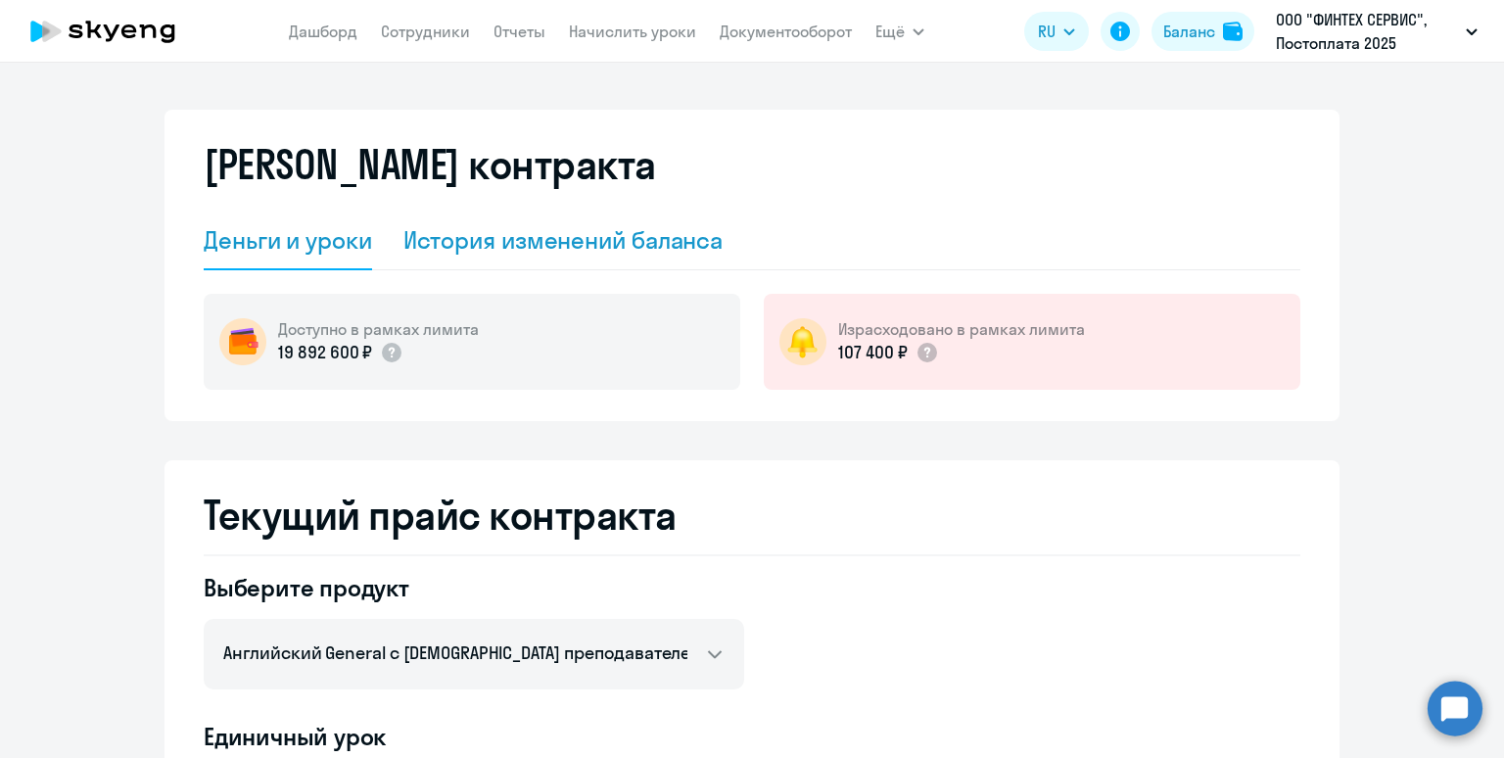
click at [536, 250] on div "История изменений баланса" at bounding box center [564, 239] width 320 height 31
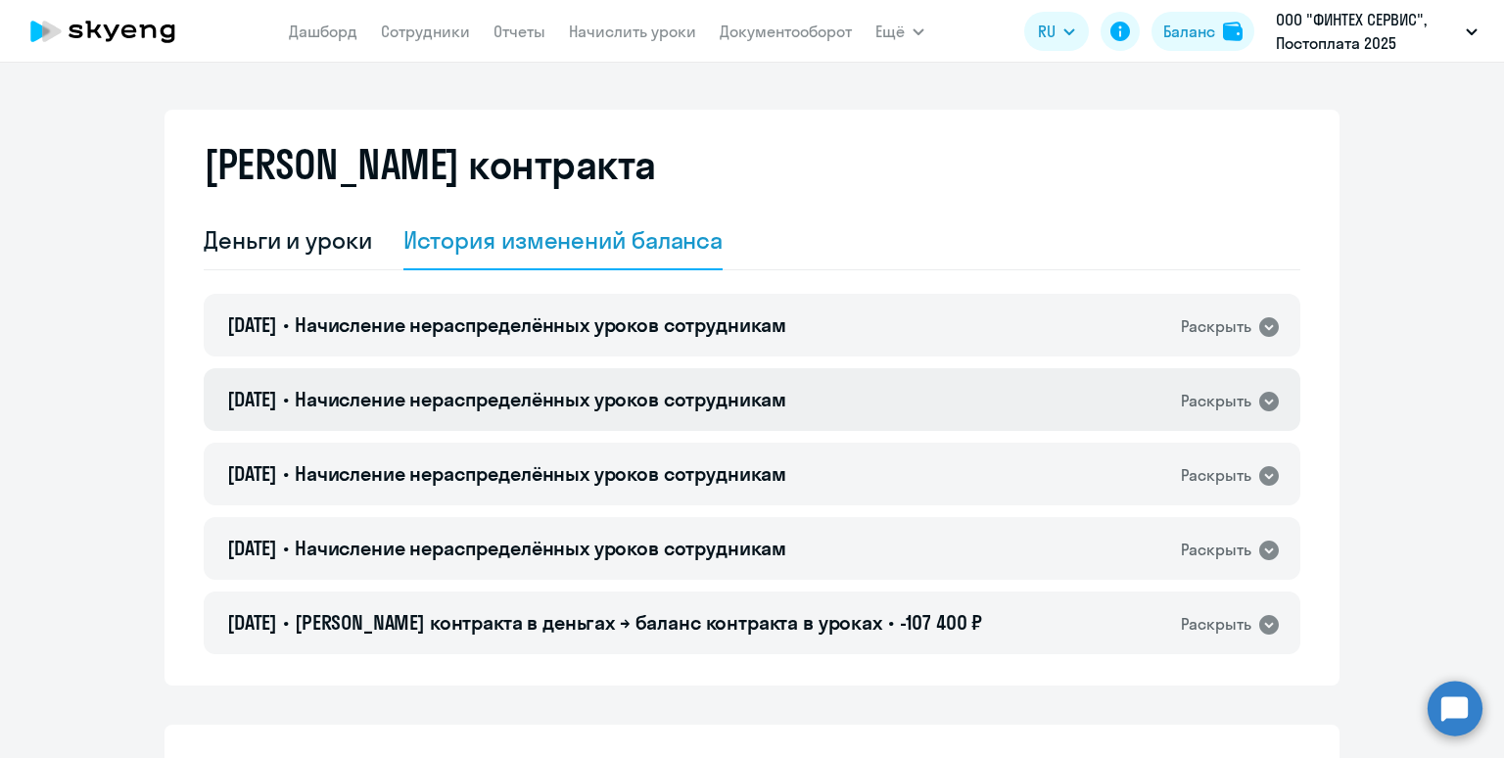
click at [609, 411] on span "Начисление нераспределённых уроков сотрудникам" at bounding box center [541, 399] width 492 height 24
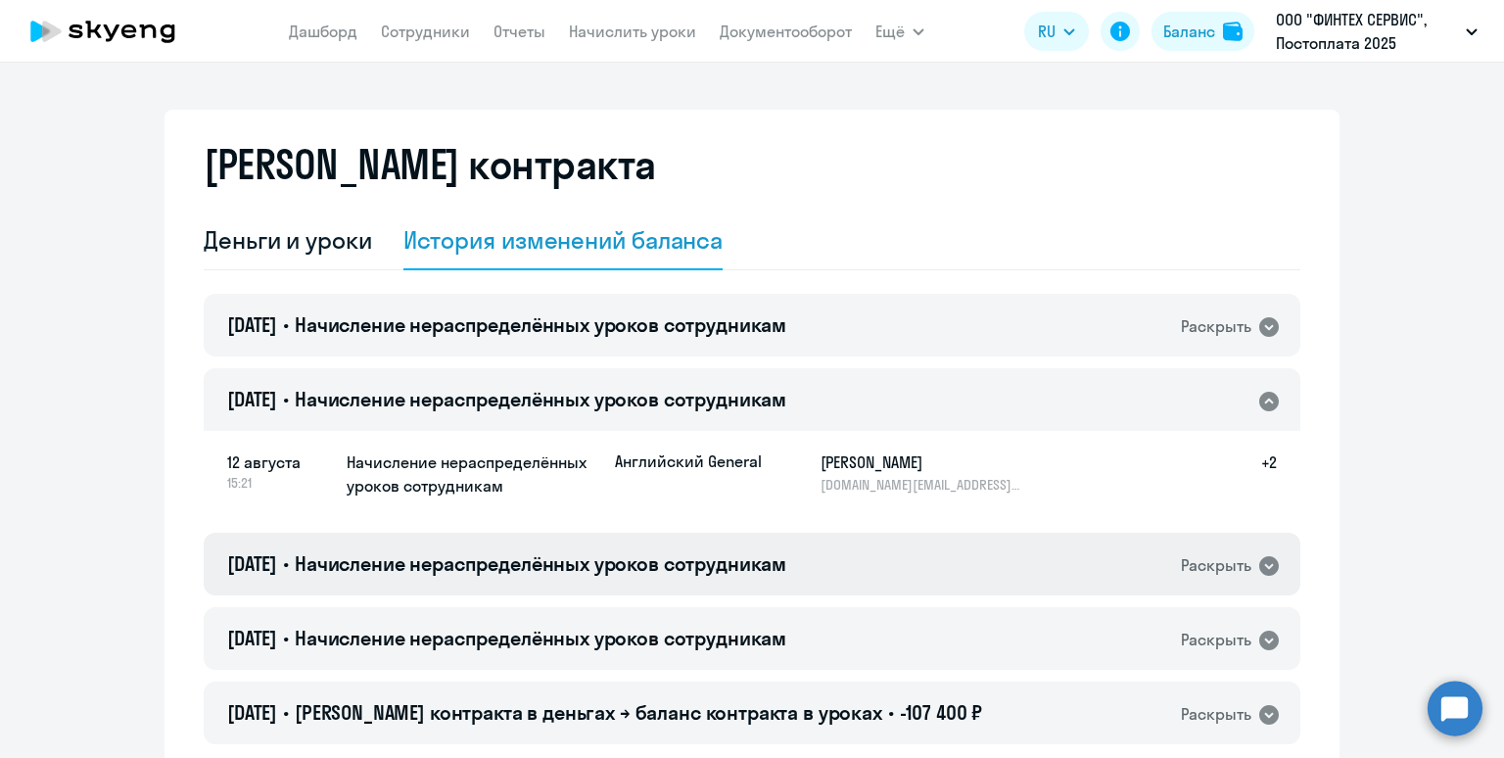
click at [660, 552] on span "Начисление нераспределённых уроков сотрудникам" at bounding box center [541, 563] width 492 height 24
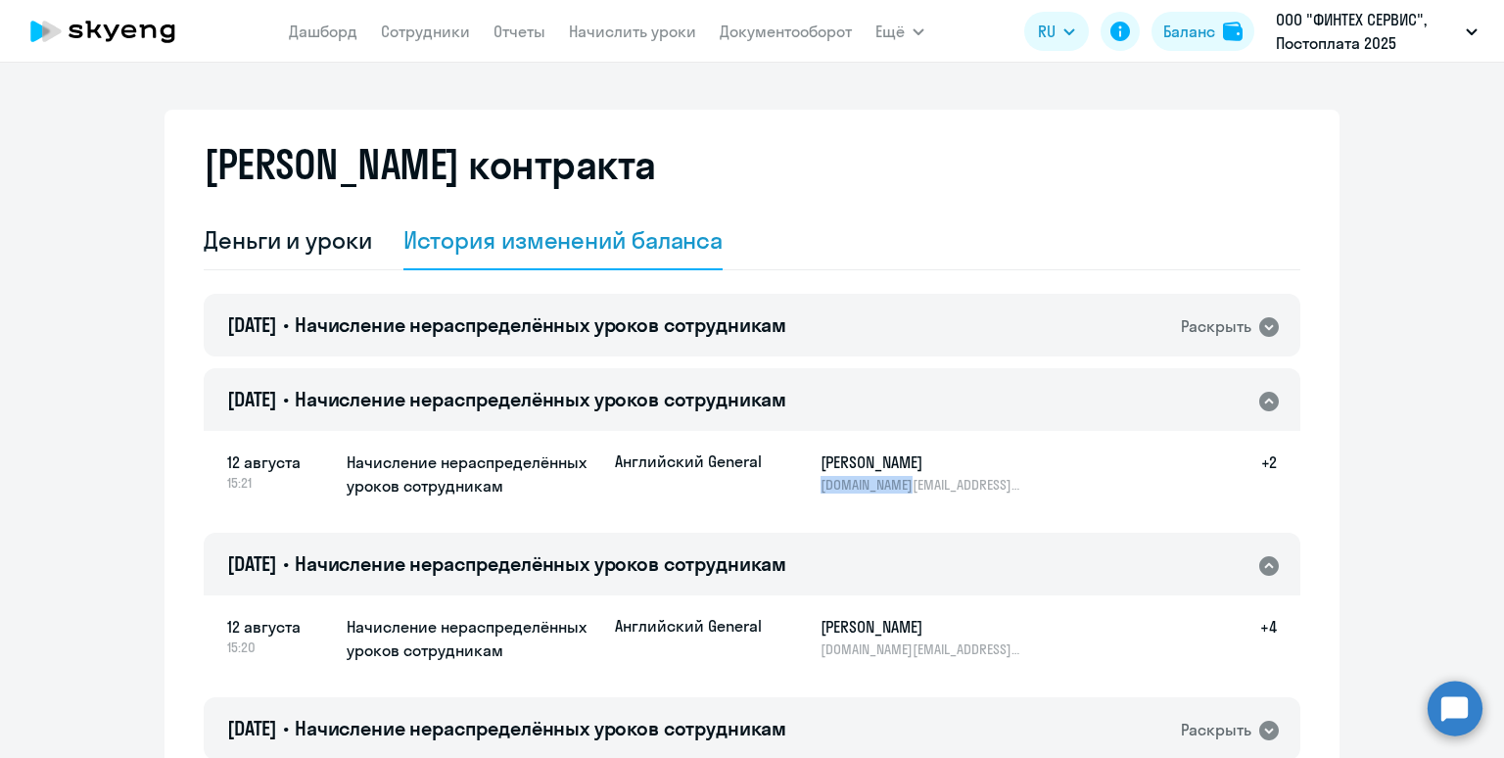
drag, startPoint x: 847, startPoint y: 476, endPoint x: 820, endPoint y: 482, distance: 28.0
click at [819, 482] on div "Английский General Ли Александра a.li@cypix.io +2" at bounding box center [946, 472] width 662 height 43
copy p "[DOMAIN_NAME][EMAIL_ADDRESS][DOMAIN_NAME]"
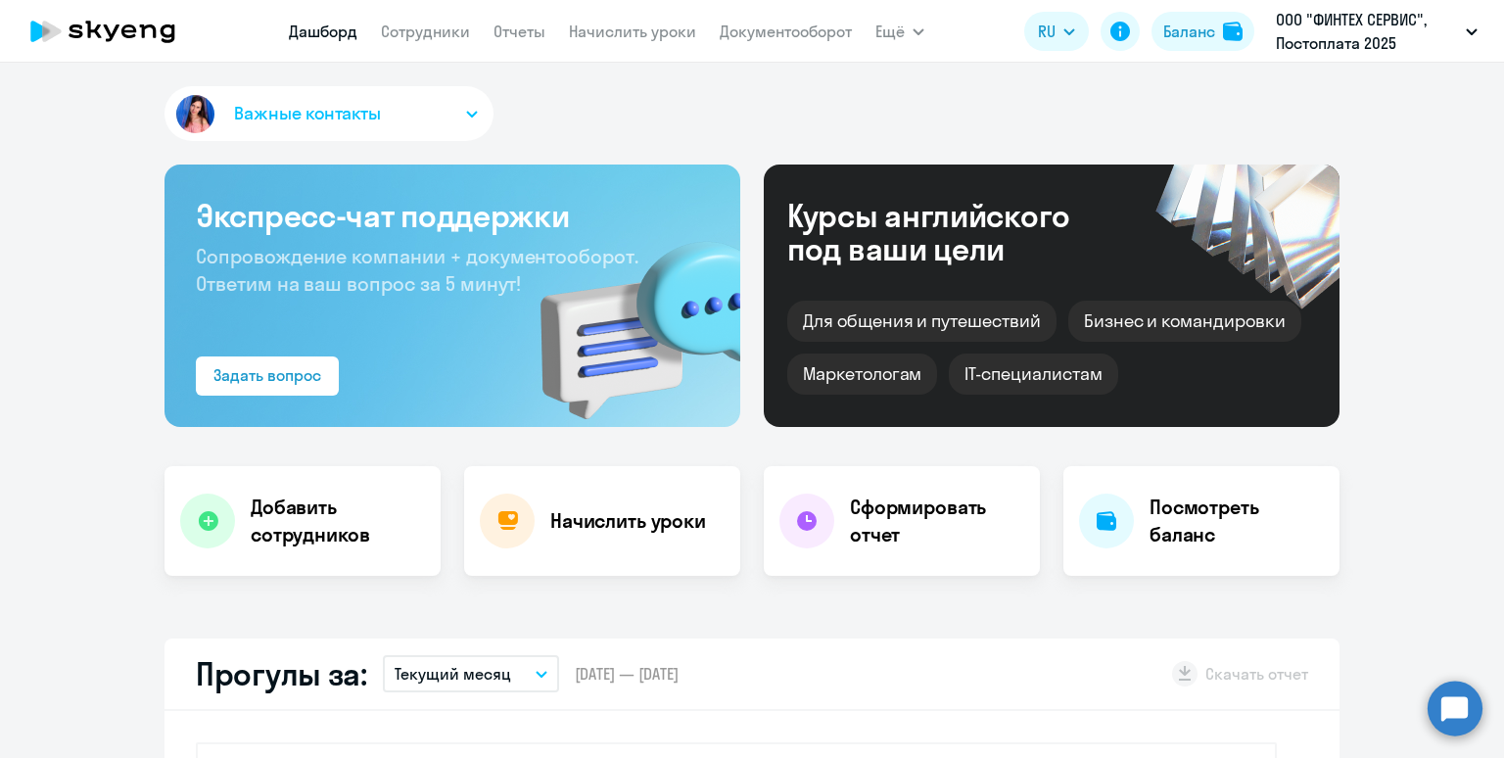
select select "30"
click at [387, 31] on link "Сотрудники" at bounding box center [425, 32] width 89 height 20
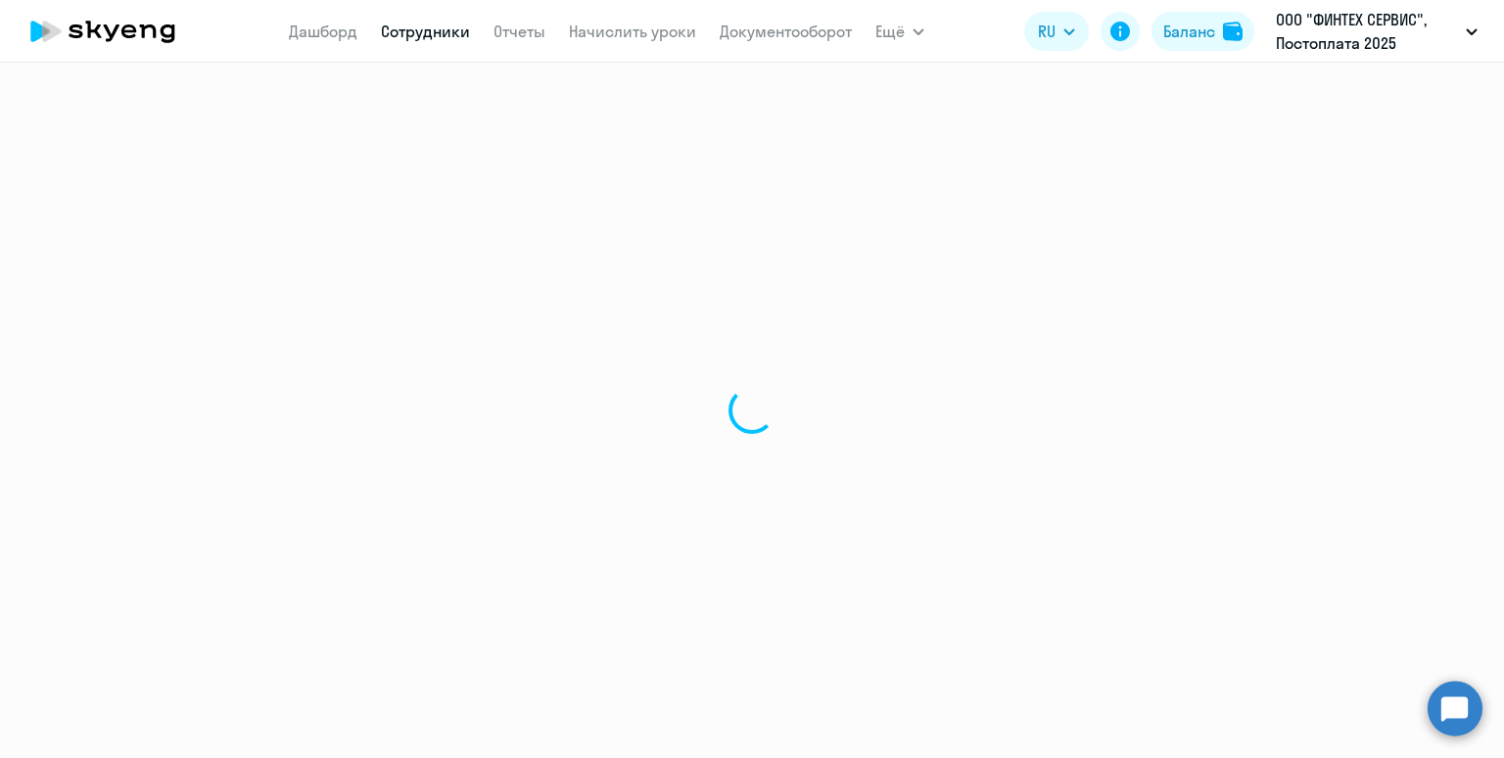
select select "30"
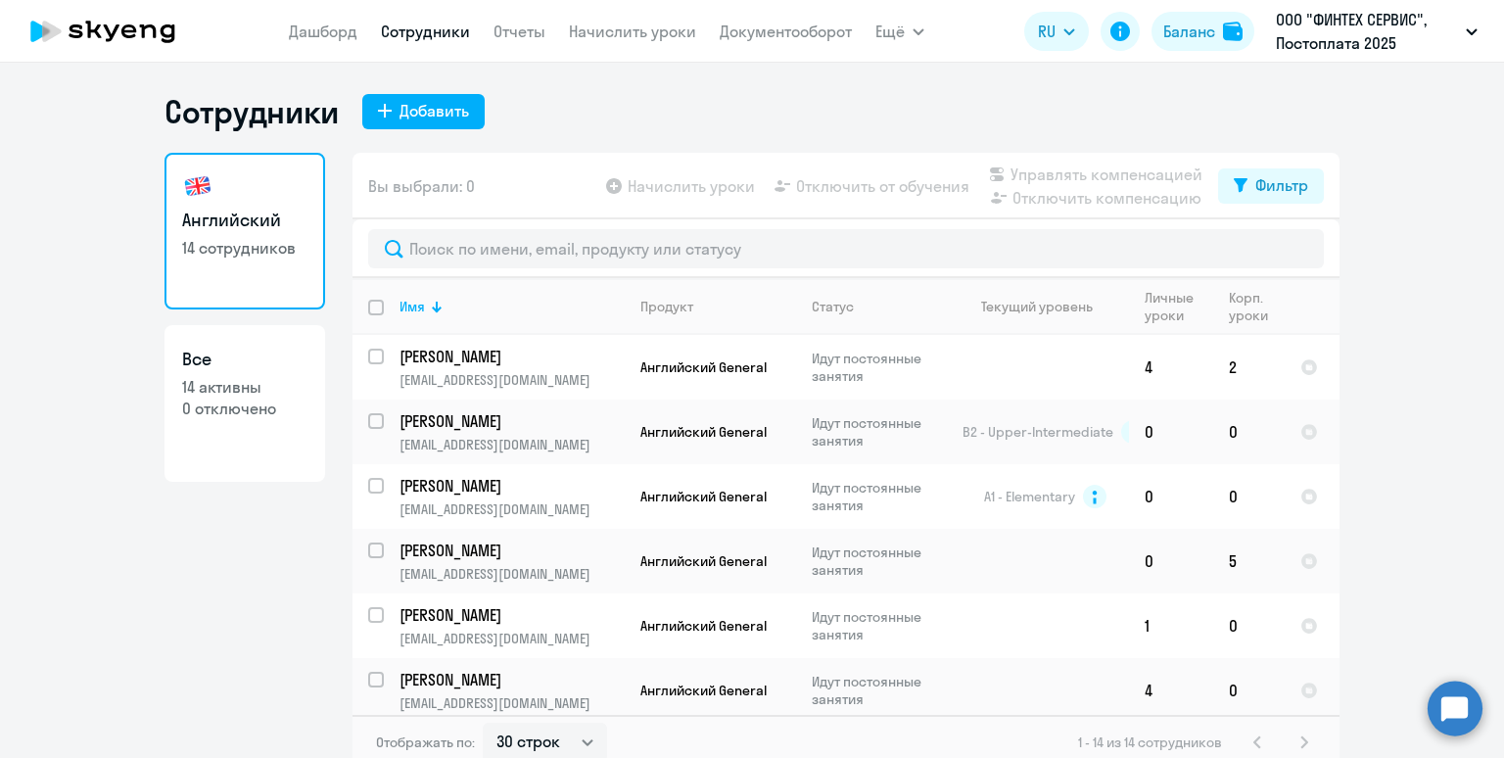
click at [375, 308] on input "deselect all" at bounding box center [387, 319] width 39 height 39
checkbox input "true"
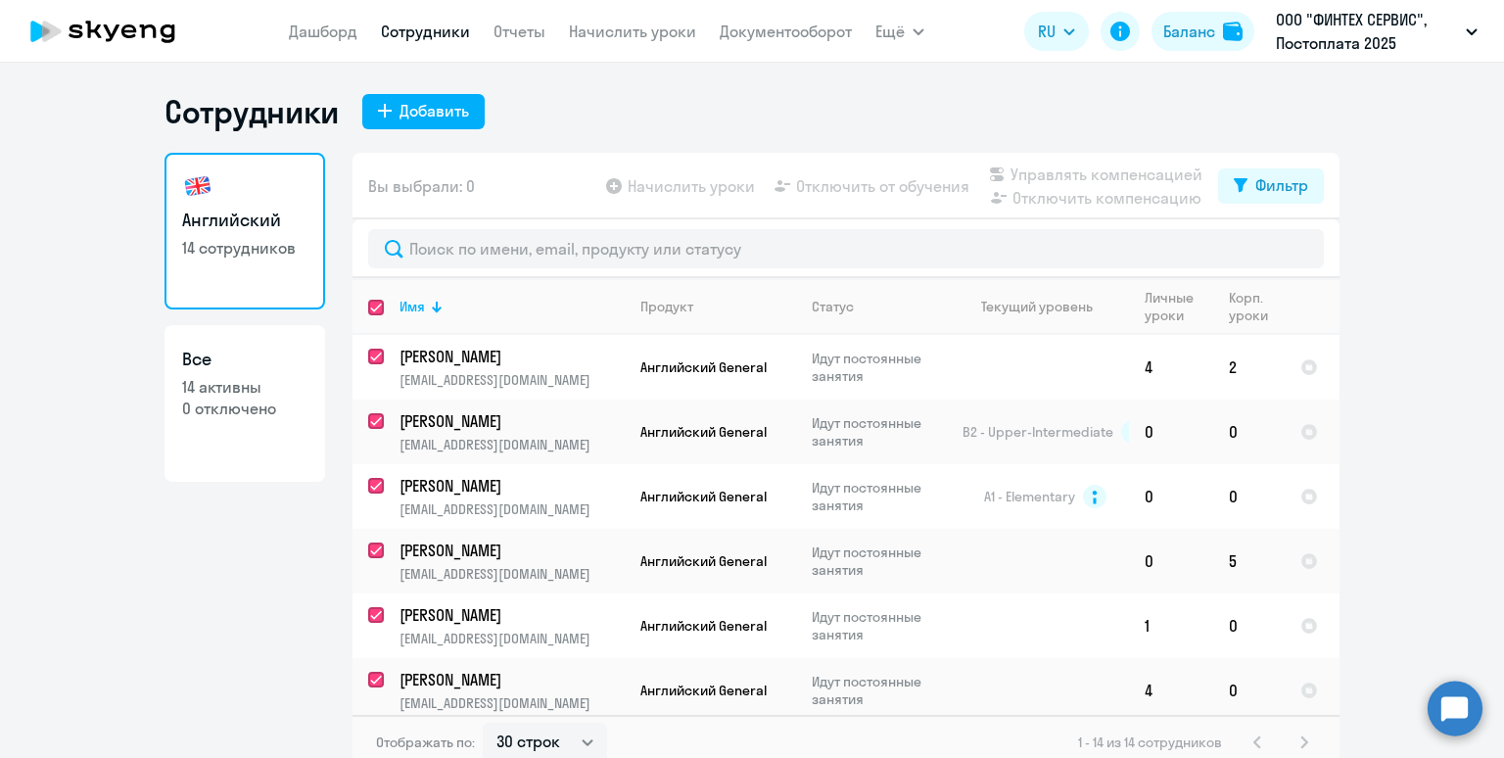
checkbox input "true"
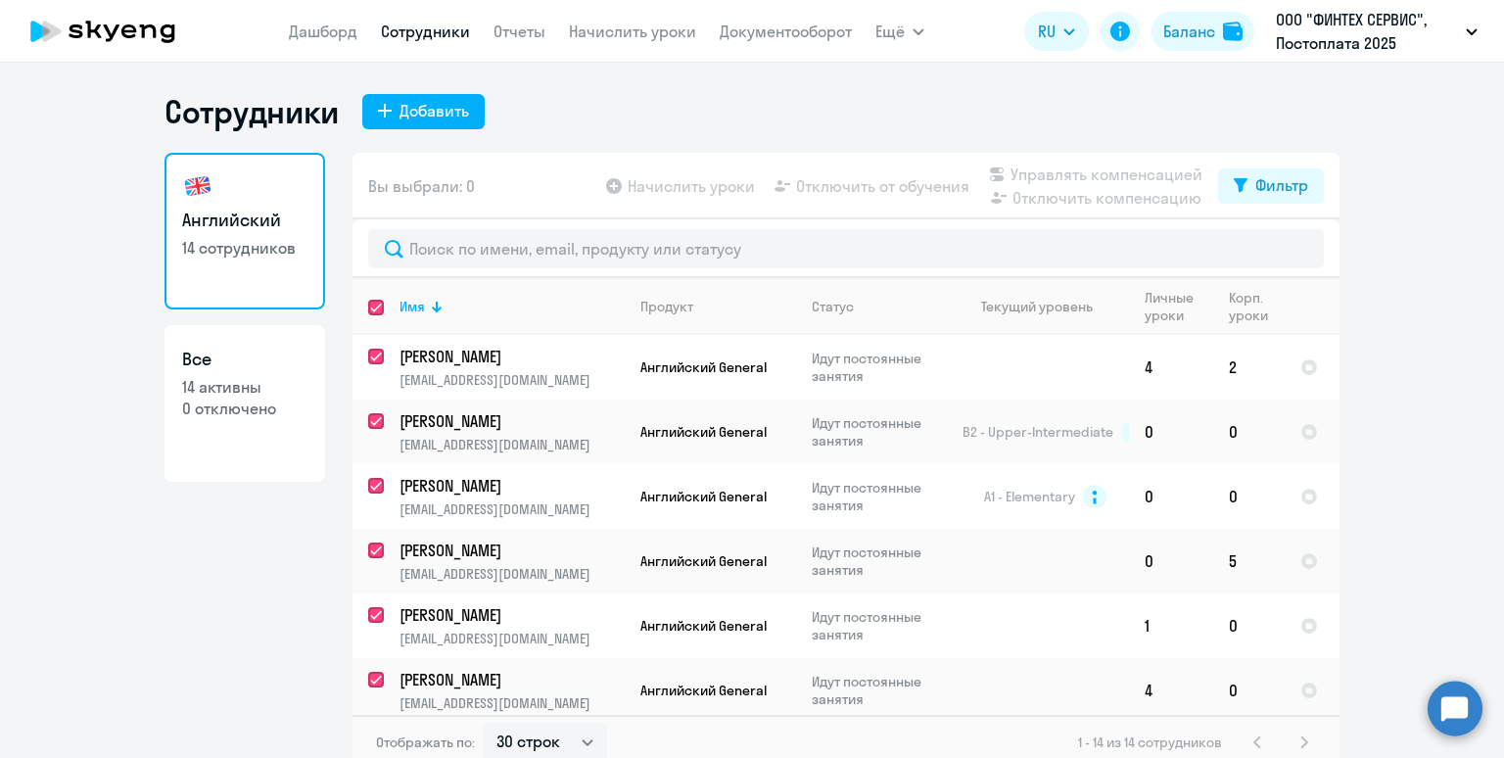
checkbox input "true"
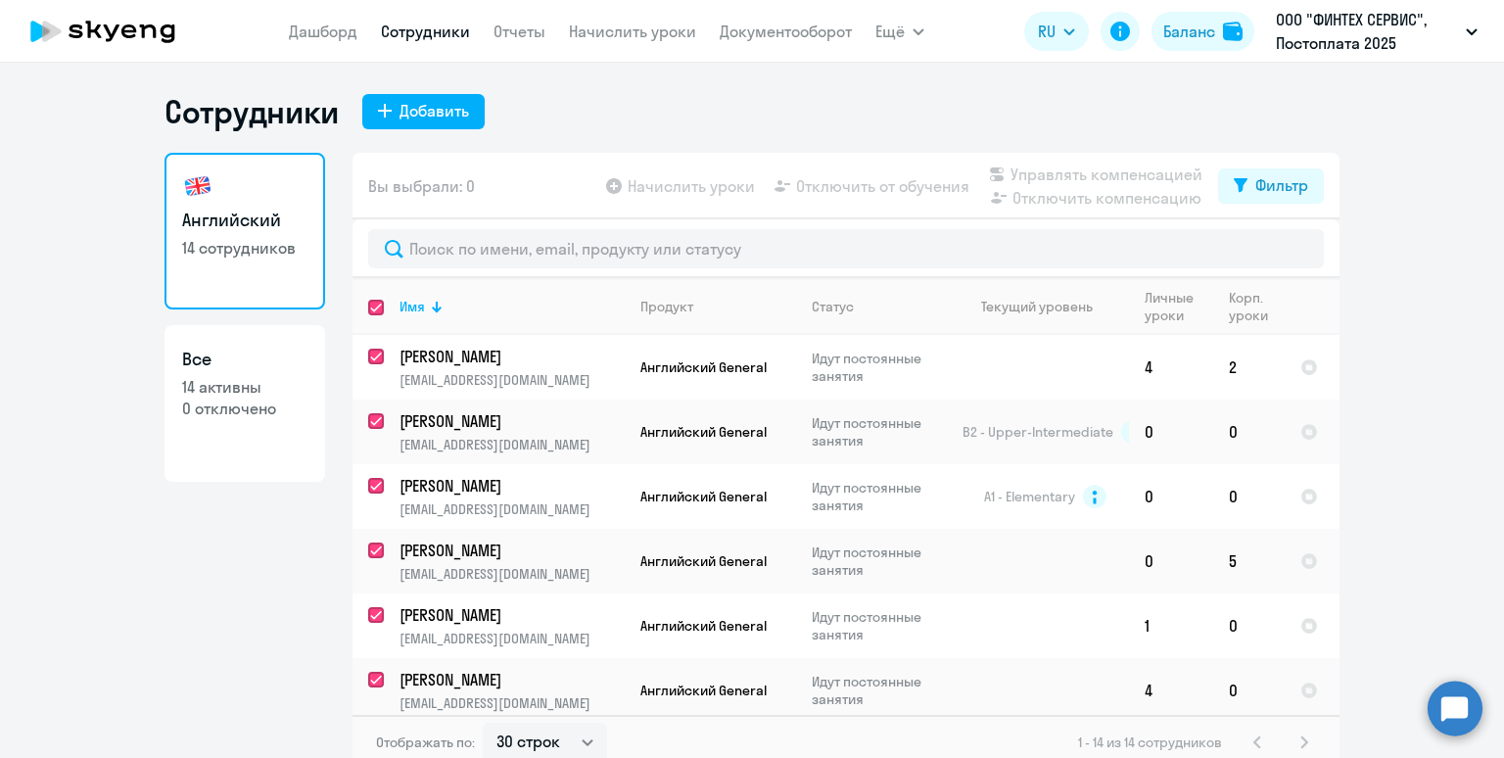
checkbox input "true"
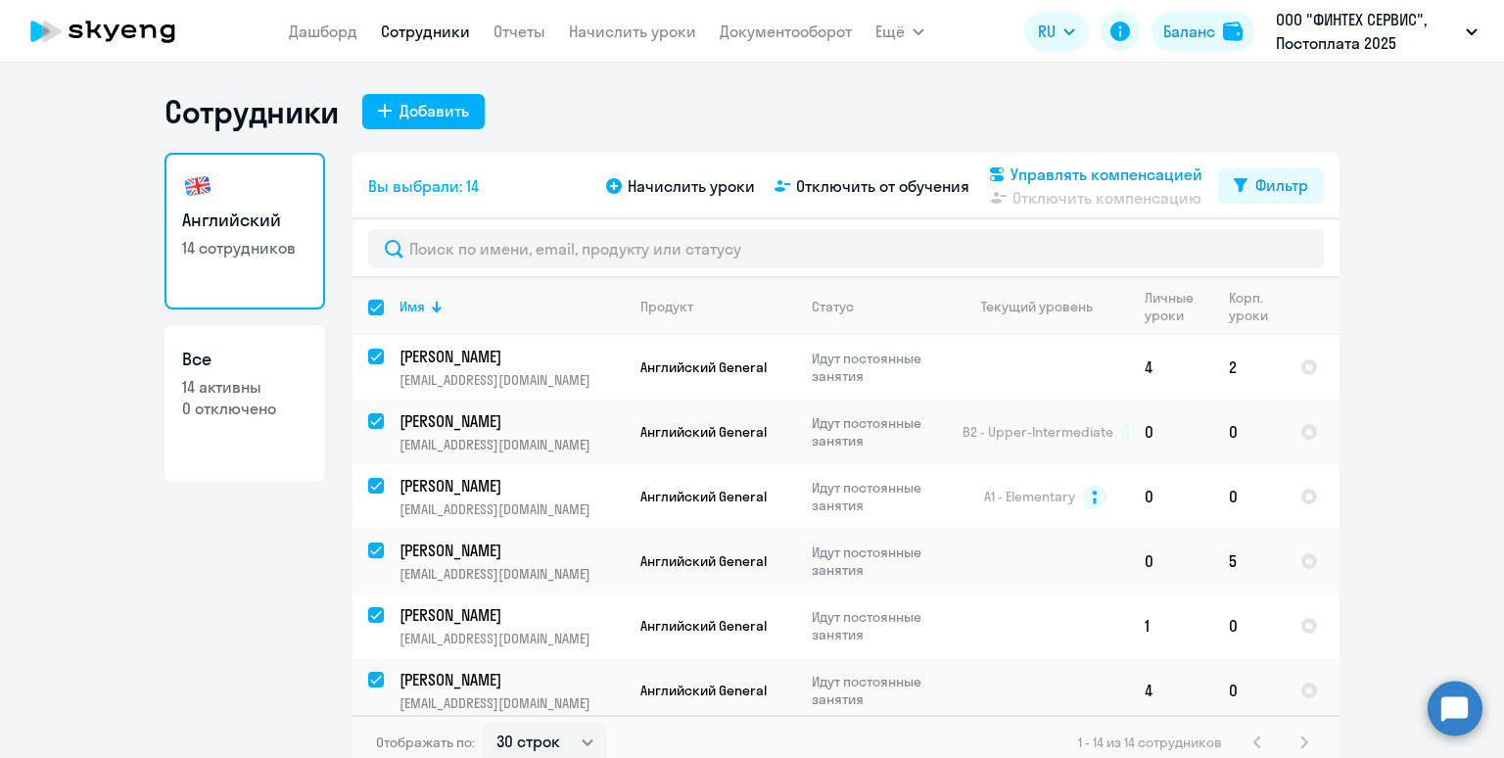
click at [1023, 172] on span "Управлять компенсацией" at bounding box center [1107, 175] width 192 height 24
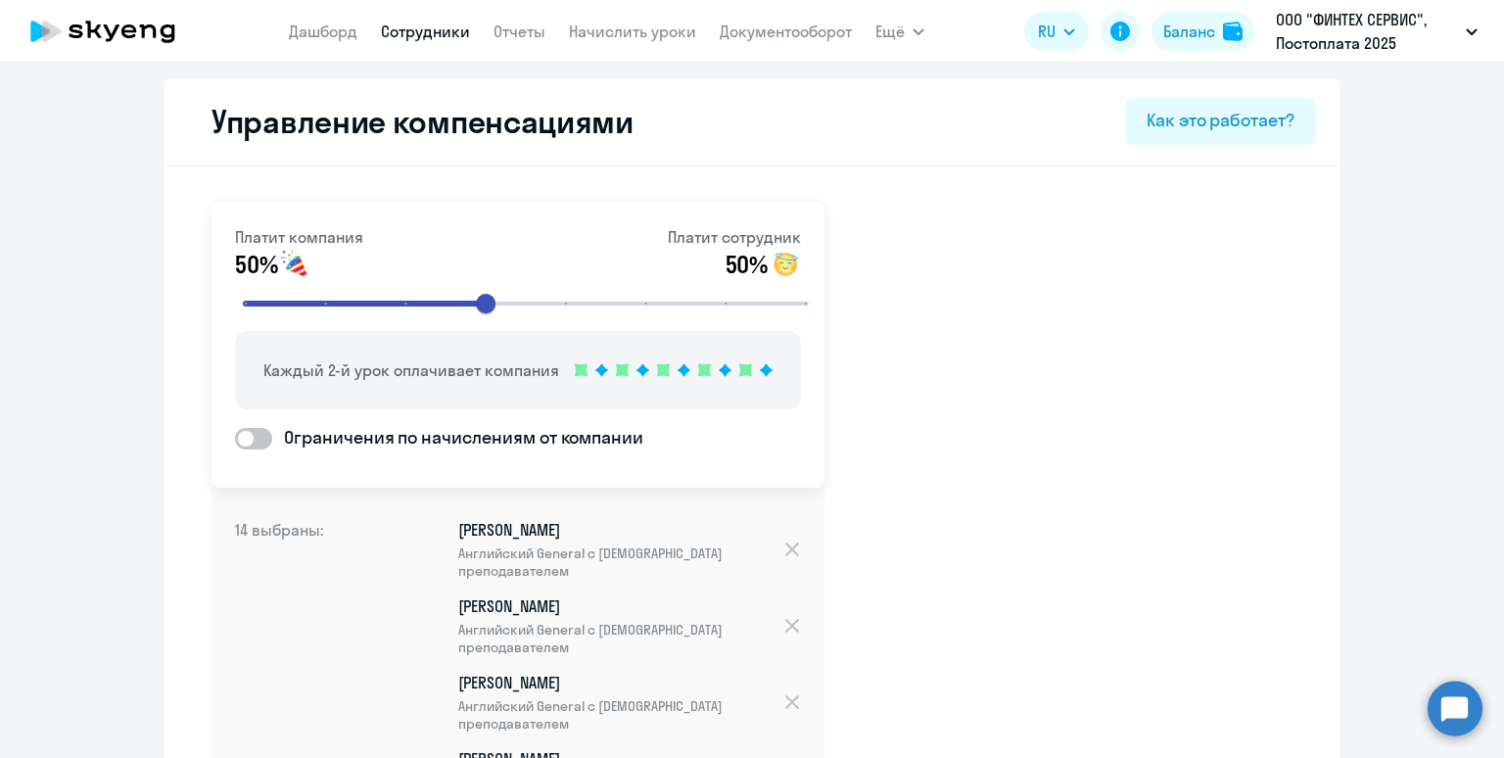
click at [261, 439] on span at bounding box center [253, 439] width 37 height 22
click at [235, 439] on input "Ограничения по начислениям от компании" at bounding box center [234, 438] width 1 height 1
checkbox input "true"
select select "MONTHLY"
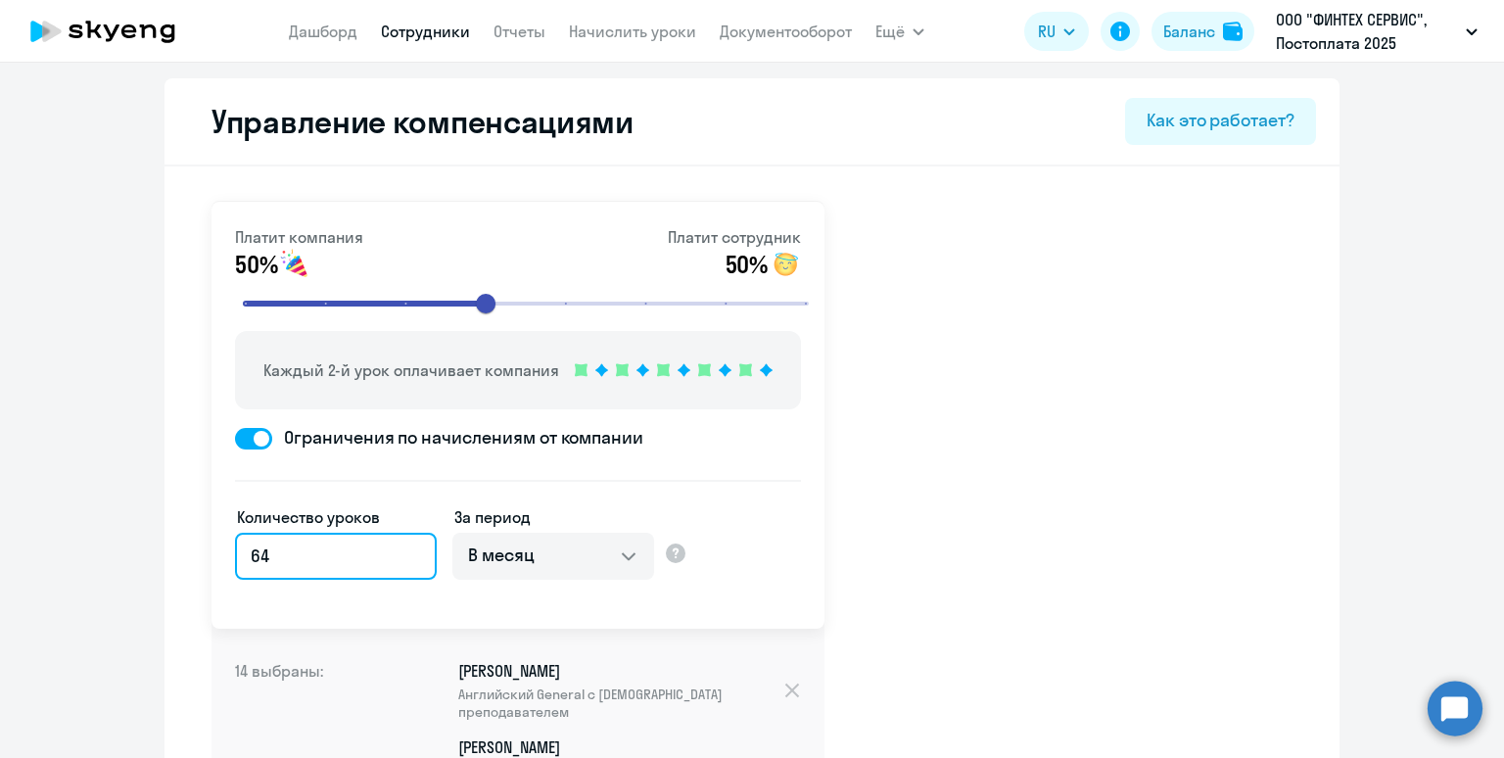
click at [332, 561] on input "64" at bounding box center [336, 556] width 202 height 47
type input "6"
type input "4"
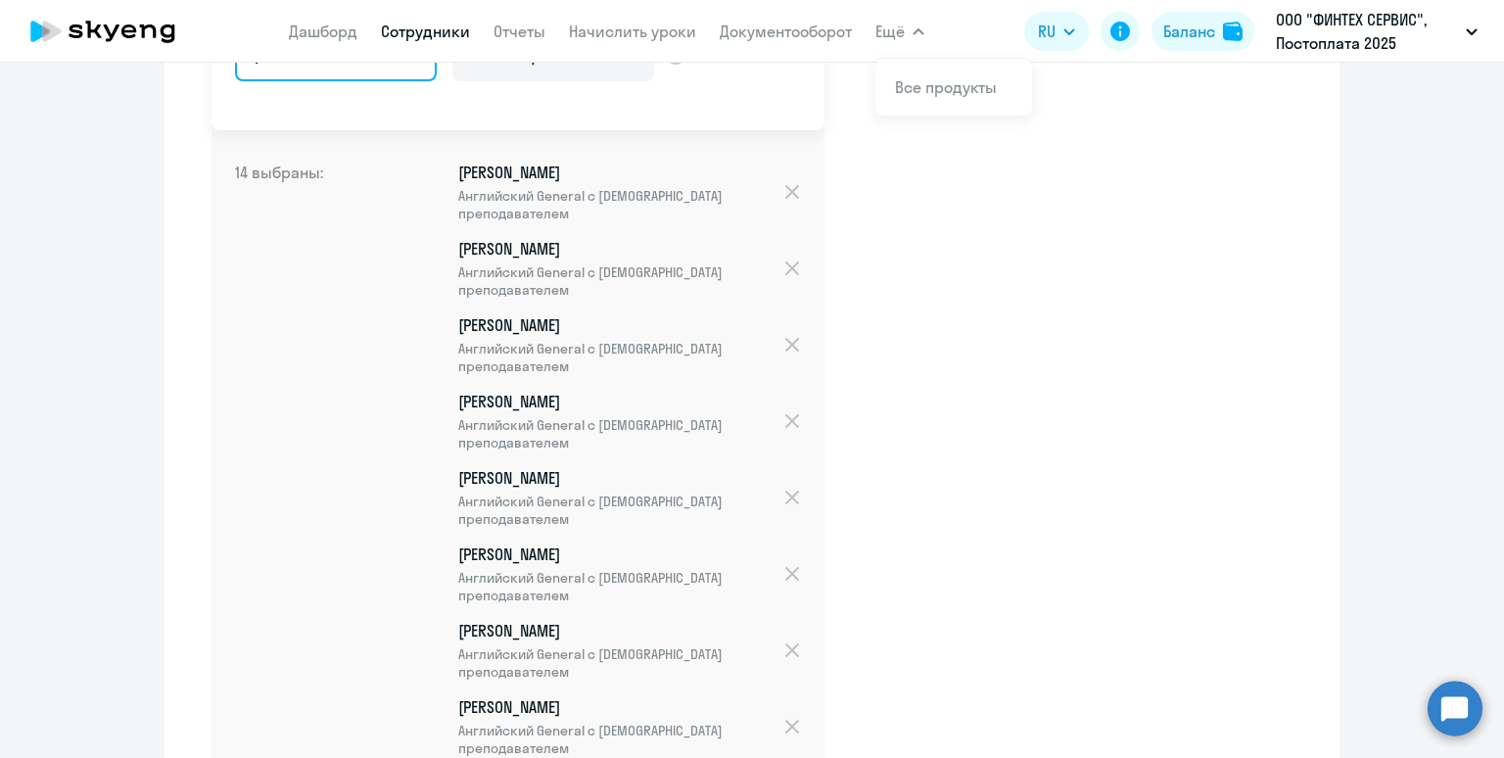
scroll to position [518, 0]
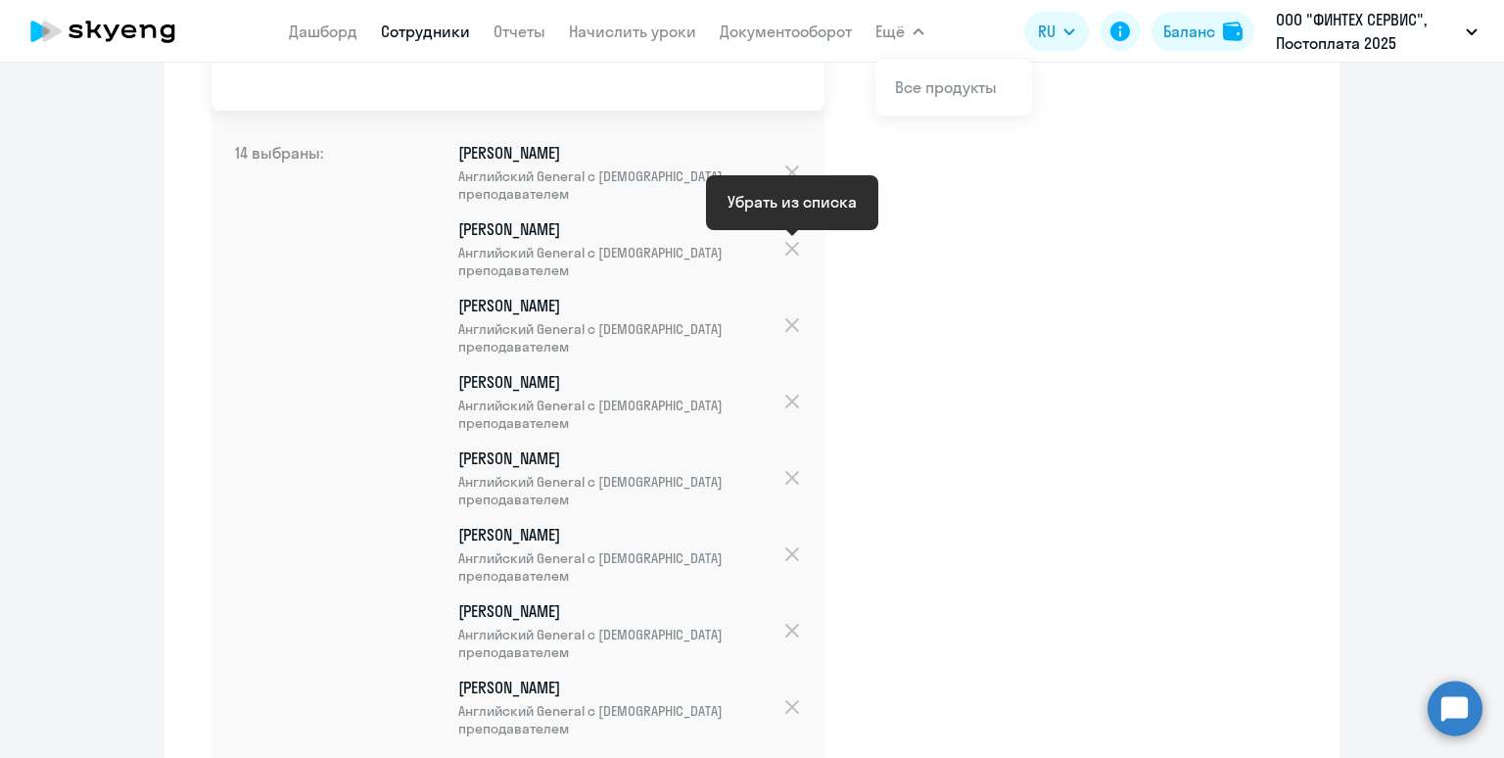
click at [793, 246] on div at bounding box center [792, 249] width 19 height 22
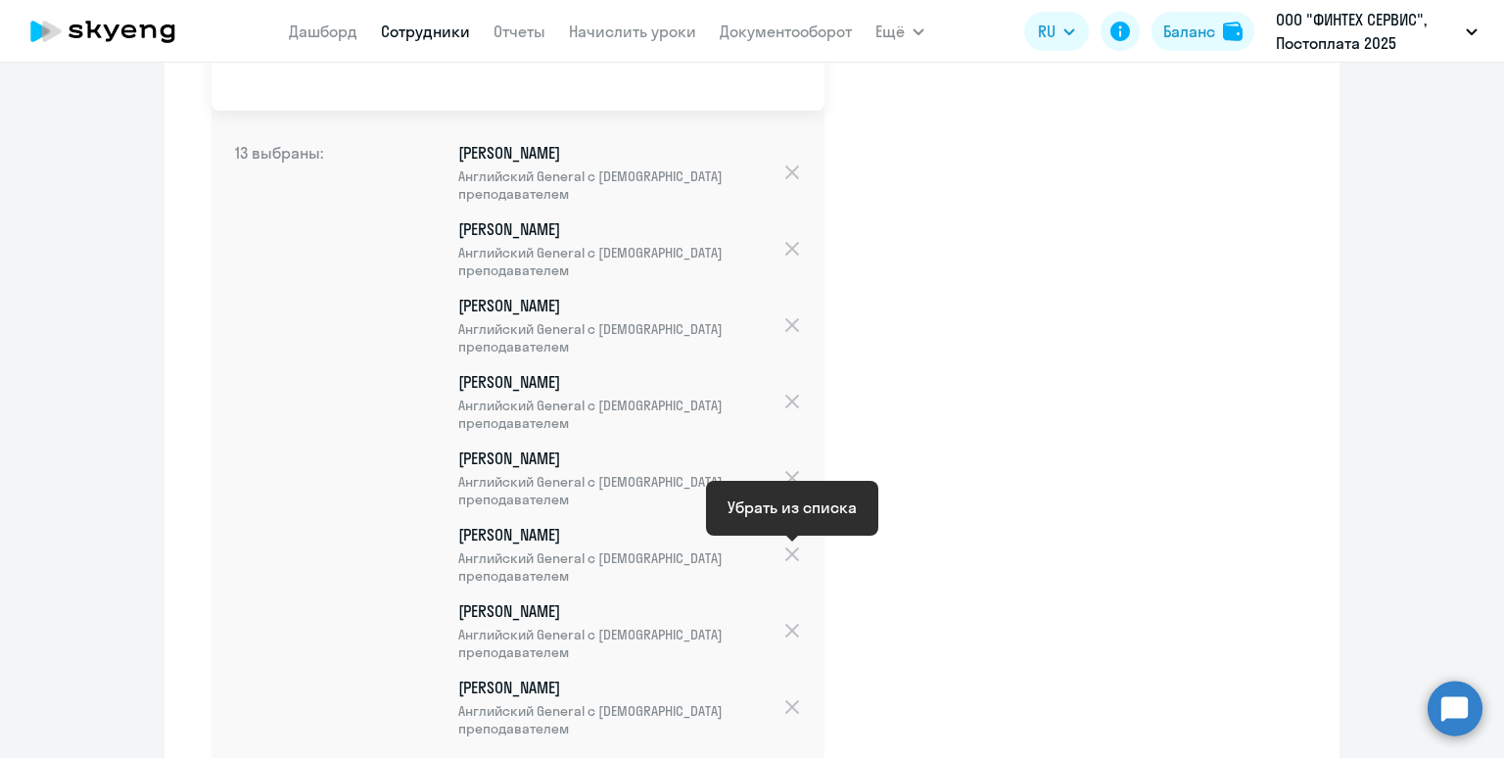
click at [790, 552] on div at bounding box center [792, 555] width 19 height 22
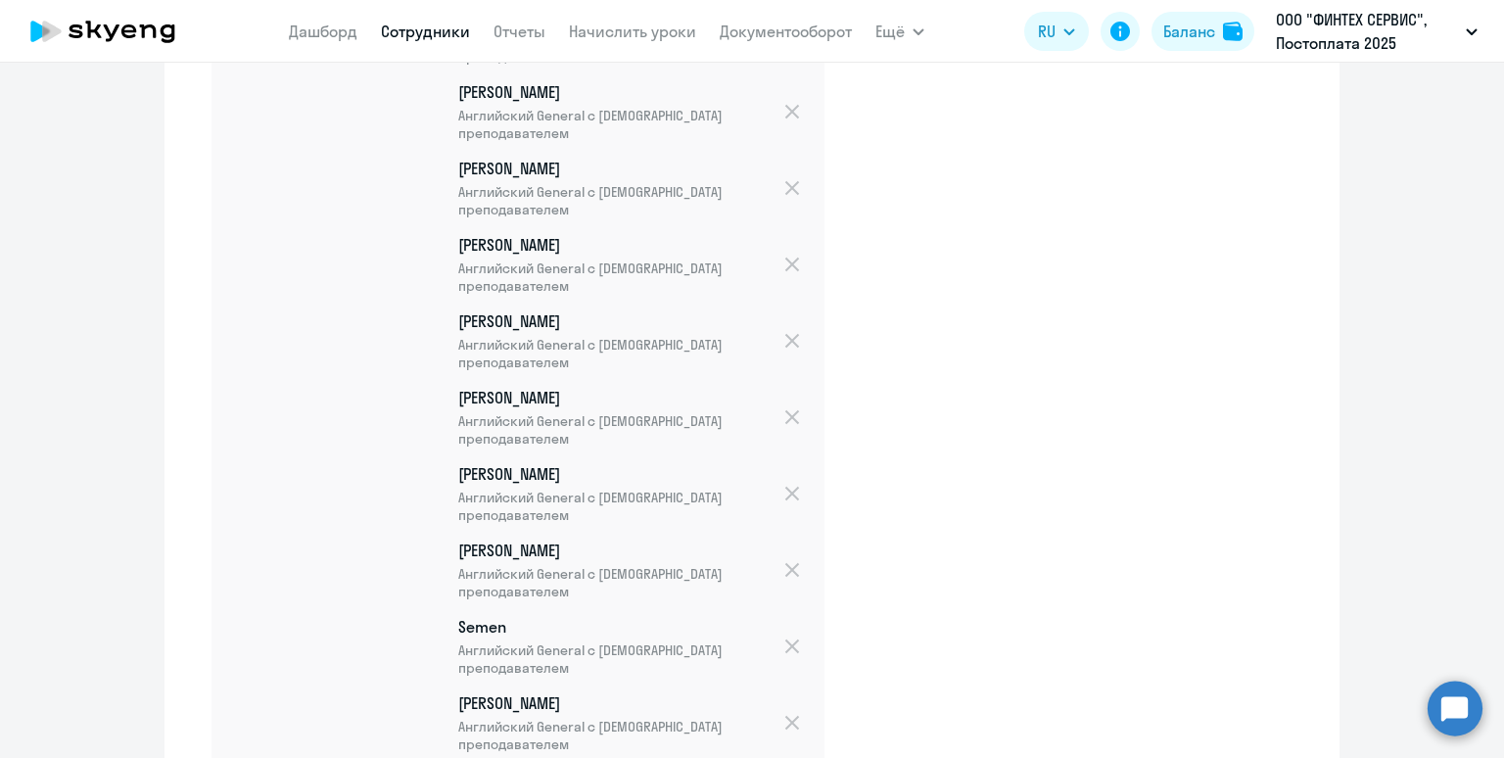
scroll to position [985, 0]
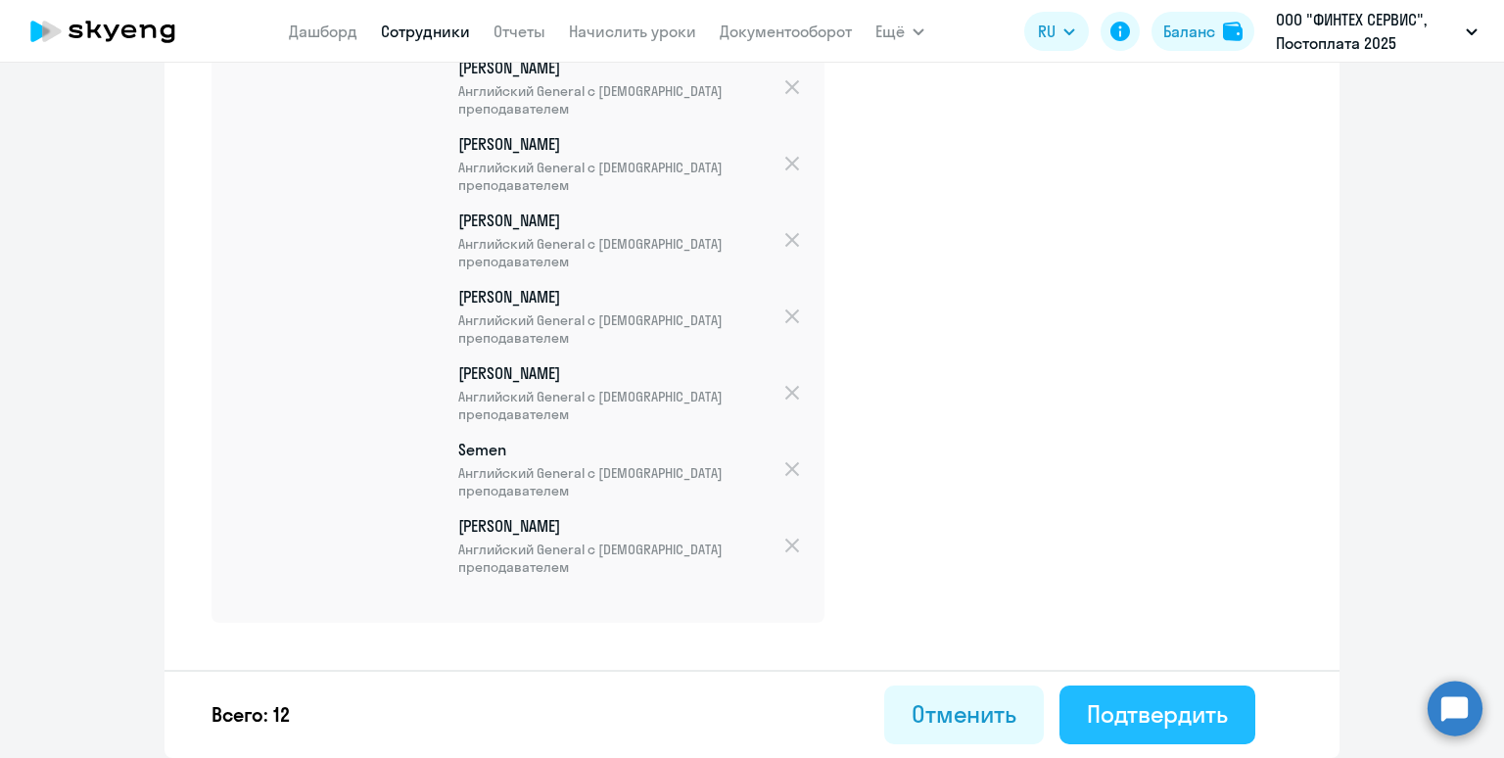
click at [1164, 697] on button "Подтвердить" at bounding box center [1158, 715] width 196 height 59
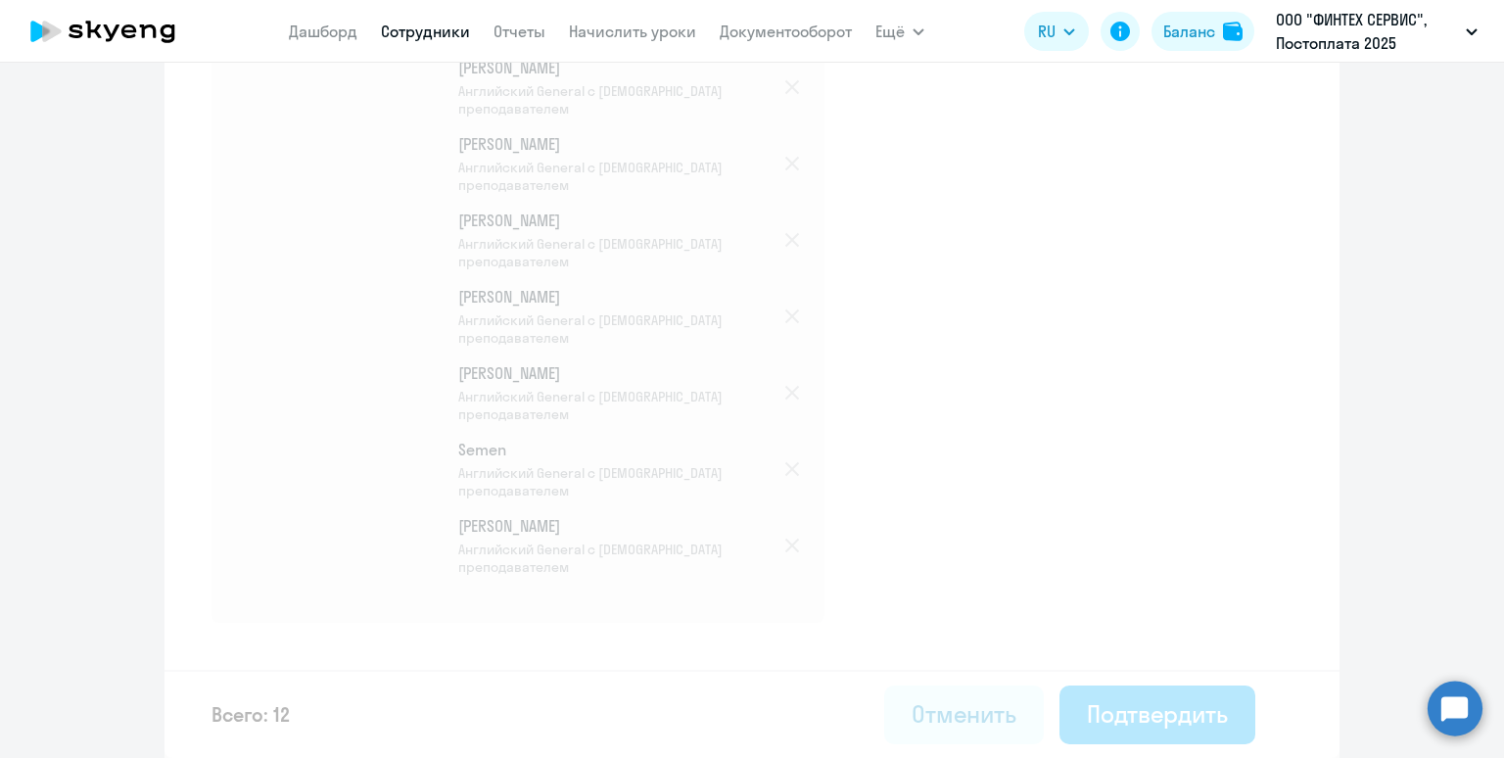
select select "30"
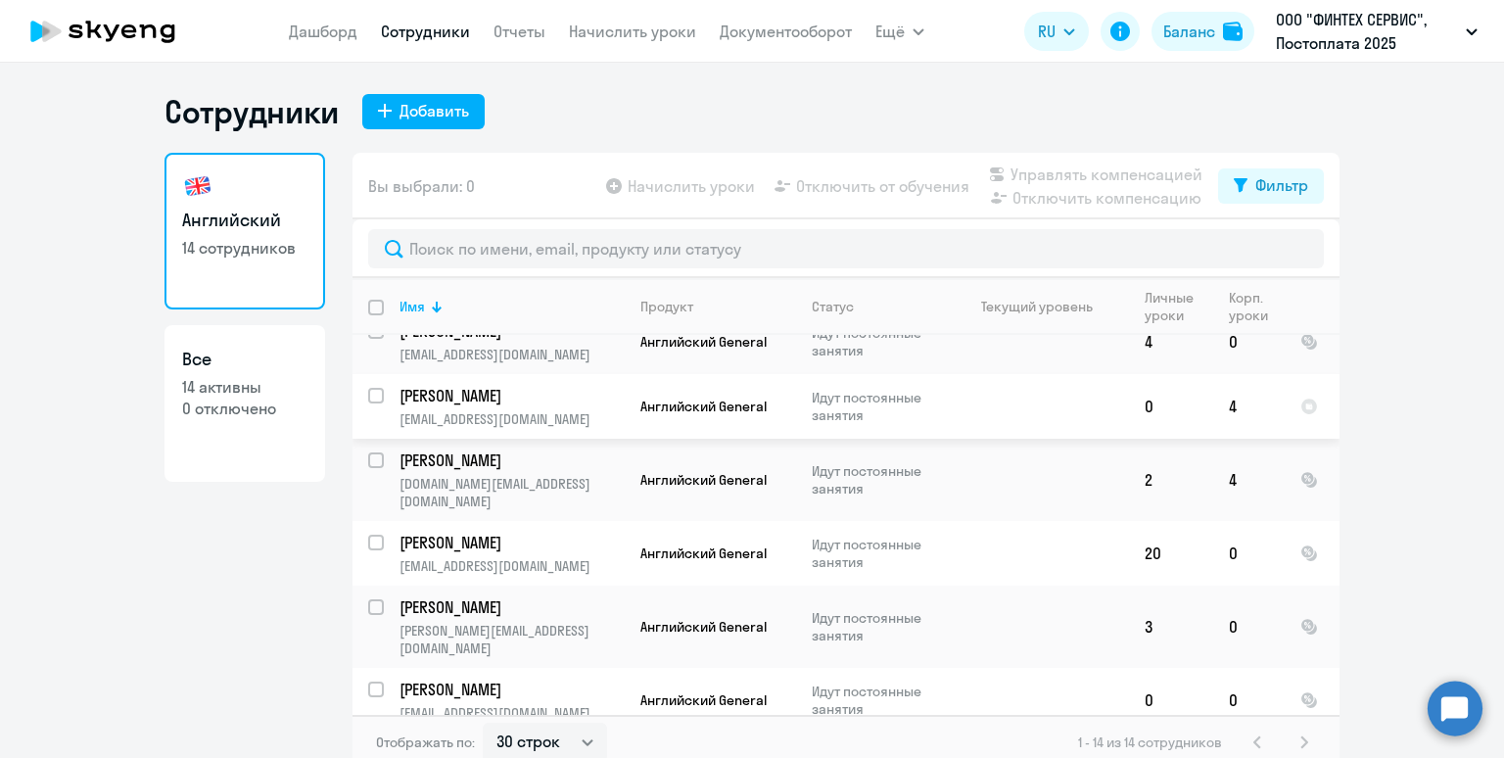
scroll to position [347, 0]
click at [375, 305] on input "deselect all" at bounding box center [387, 319] width 39 height 39
checkbox input "true"
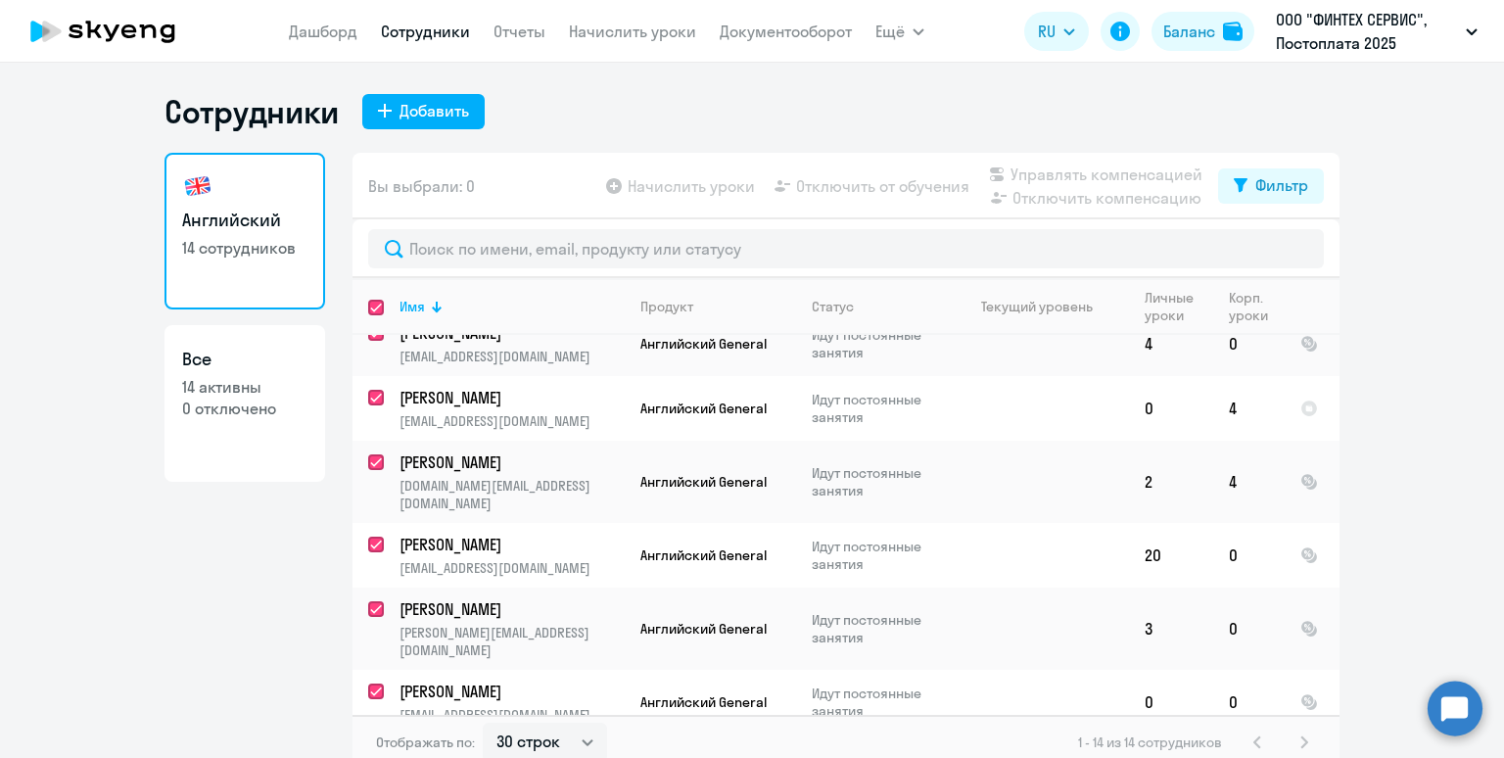
checkbox input "true"
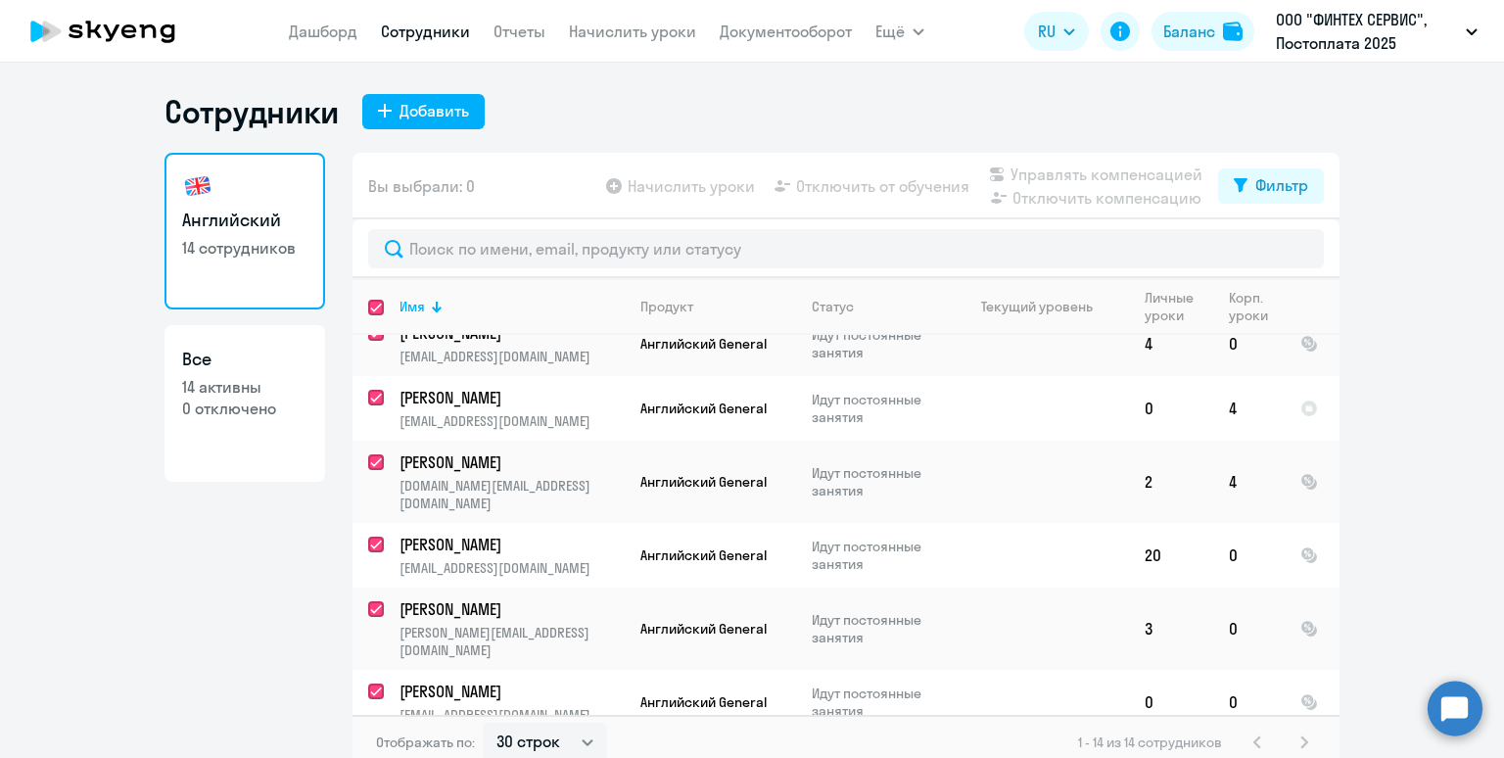
checkbox input "true"
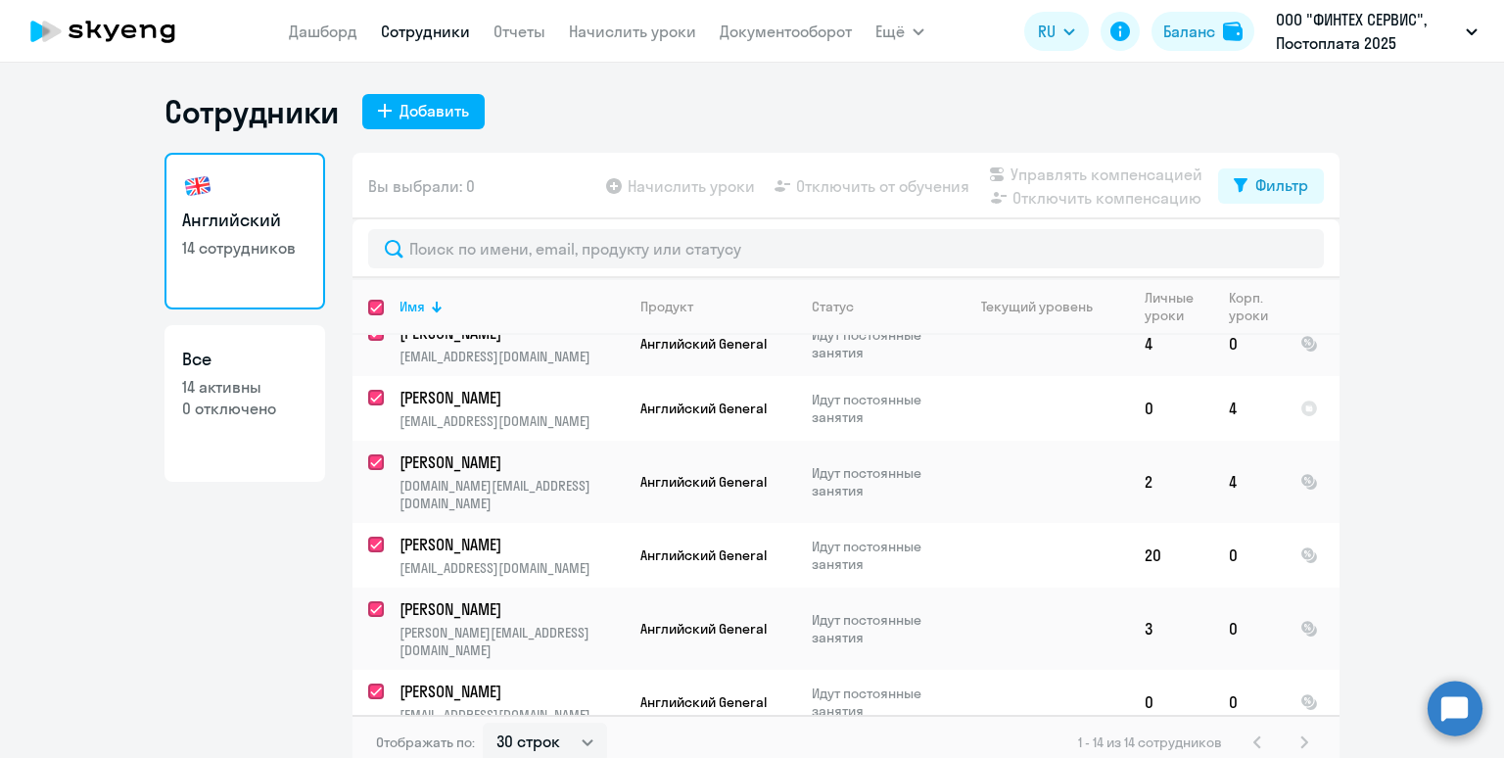
checkbox input "true"
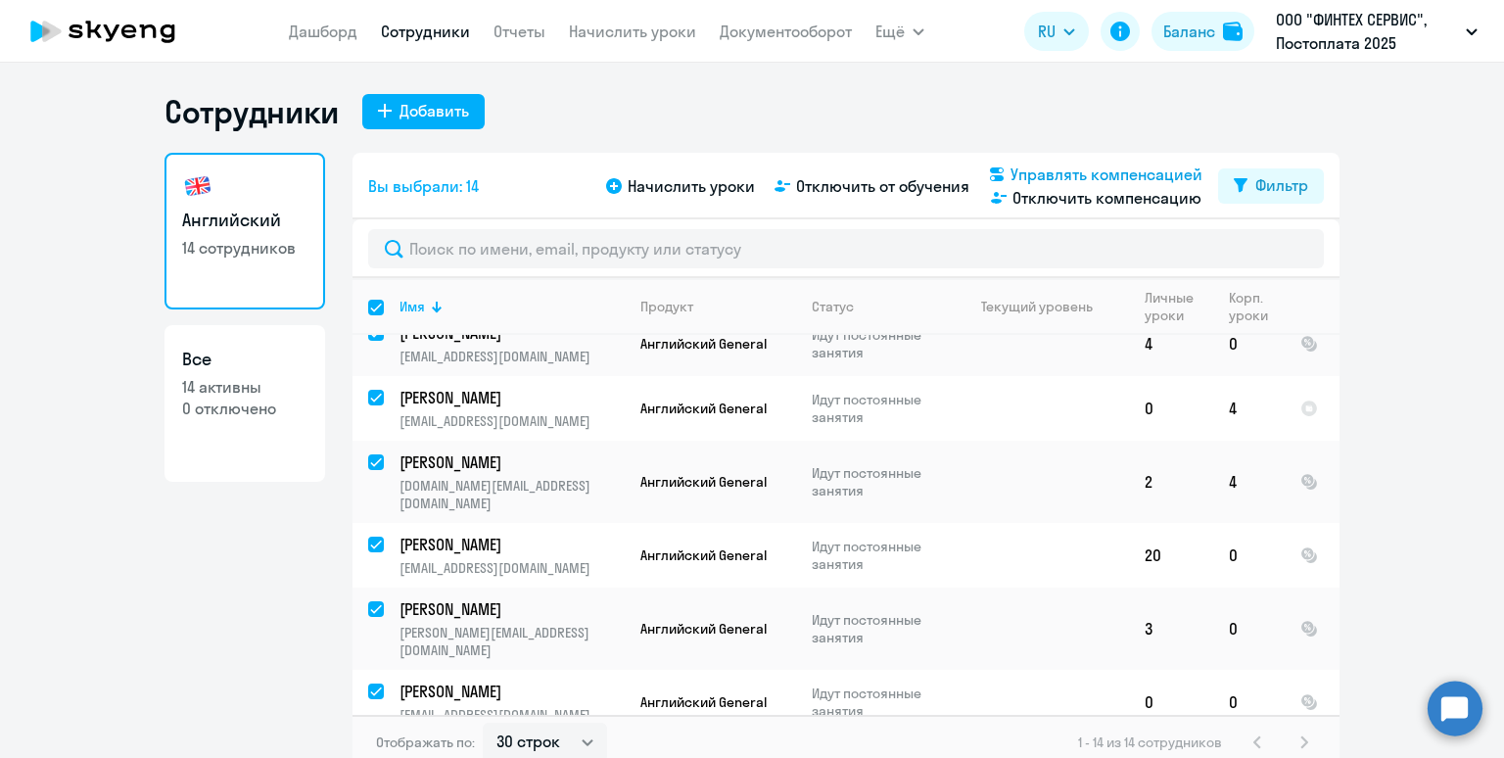
click at [1064, 170] on span "Управлять компенсацией" at bounding box center [1107, 175] width 192 height 24
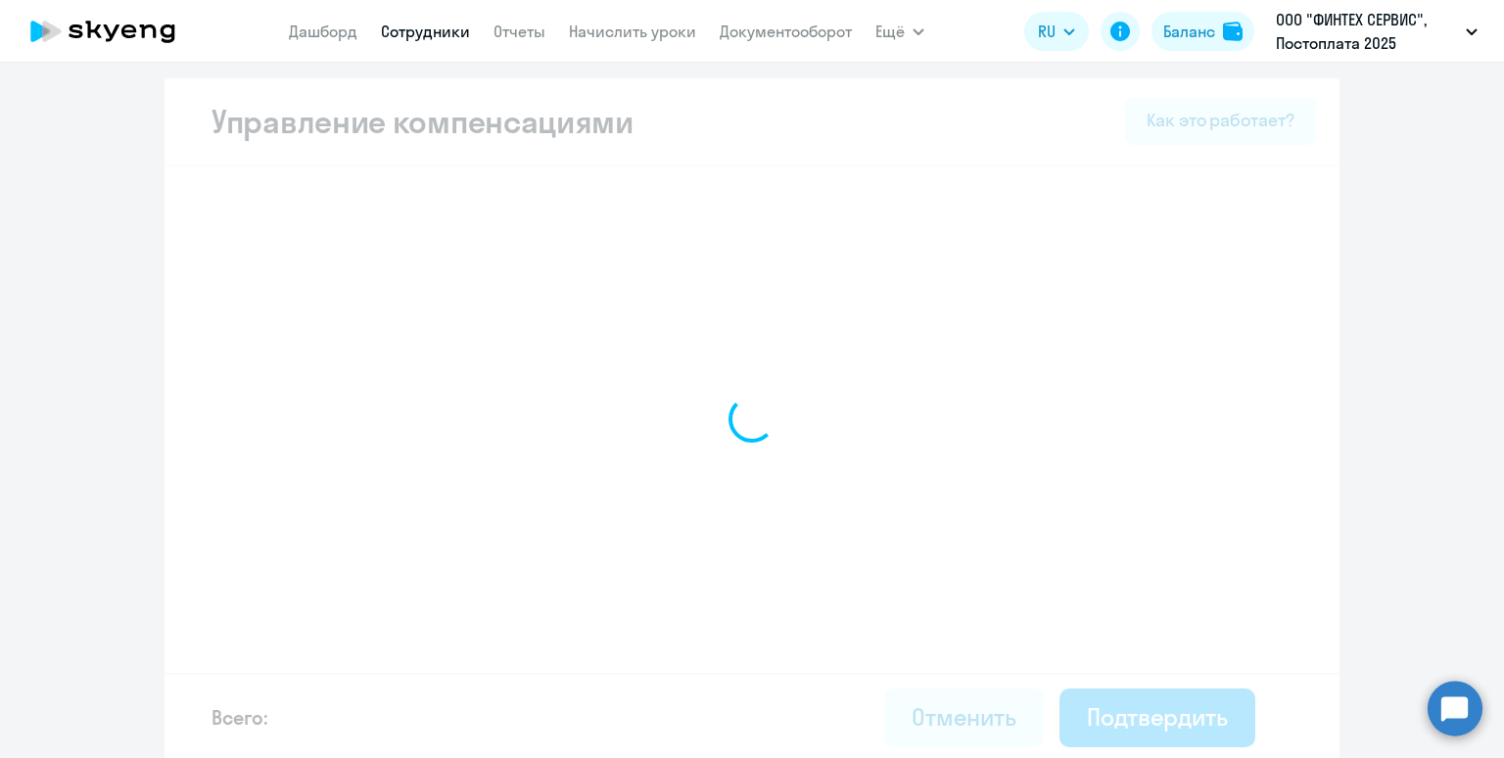
select select "MONTHLY"
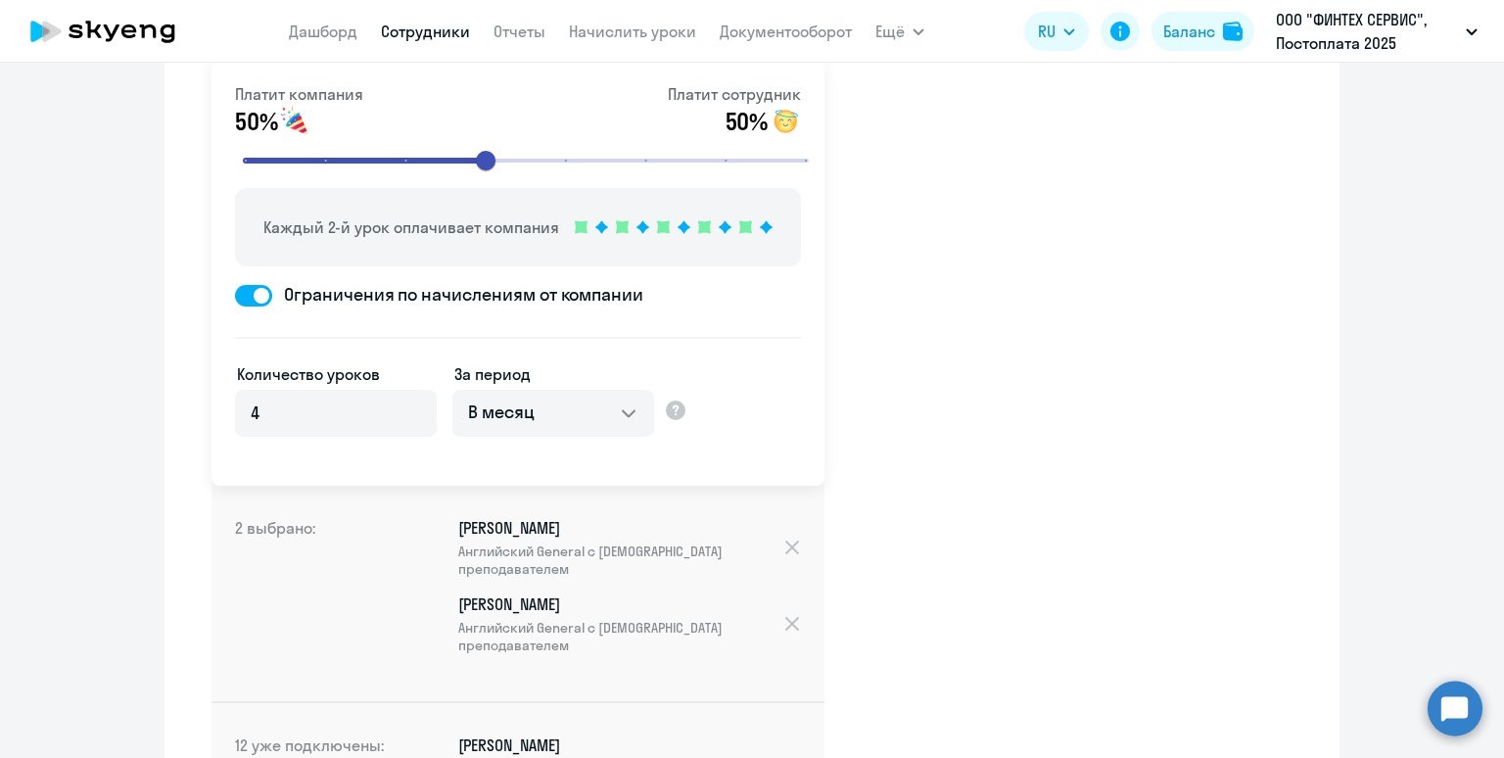
scroll to position [168, 0]
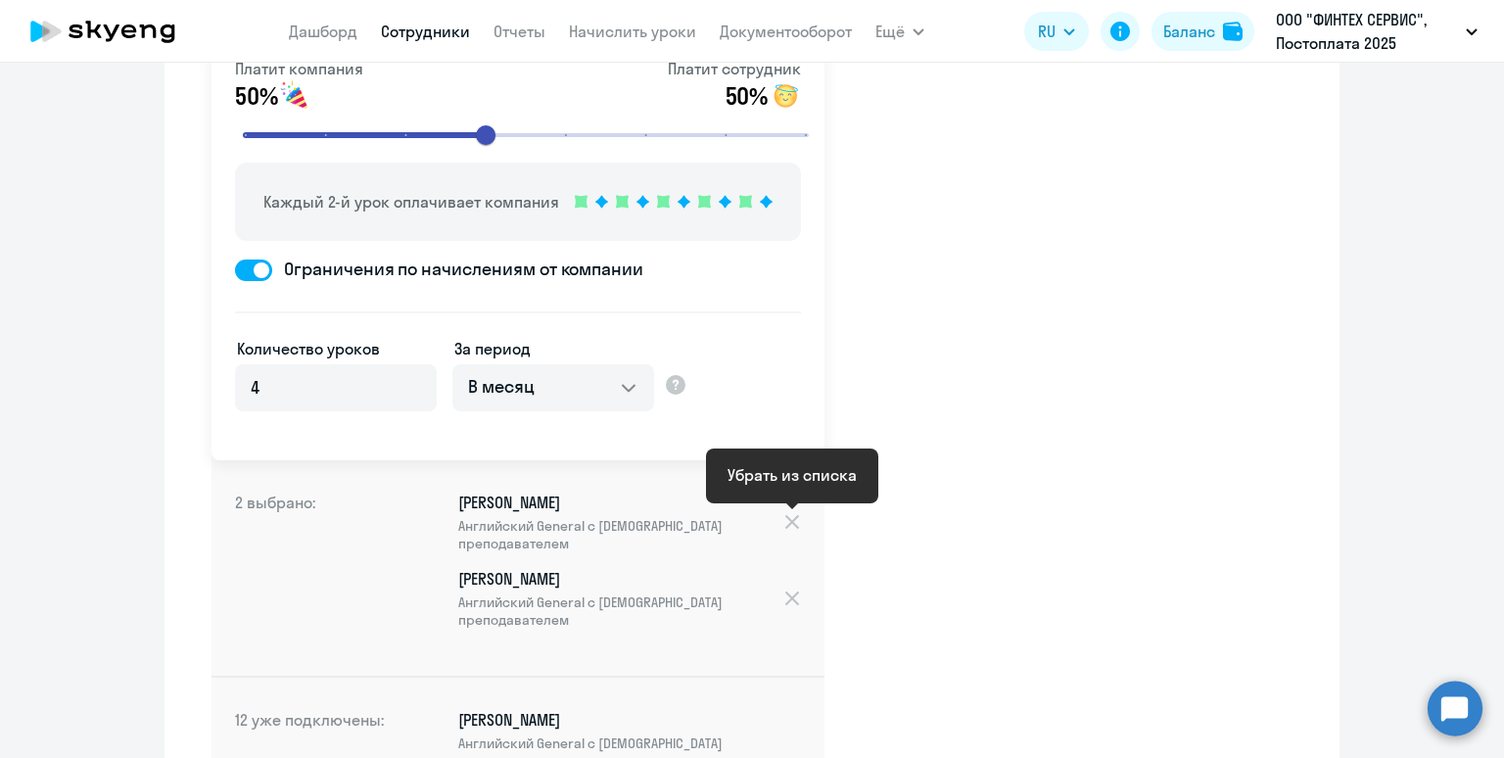
click at [793, 522] on div at bounding box center [792, 522] width 19 height 22
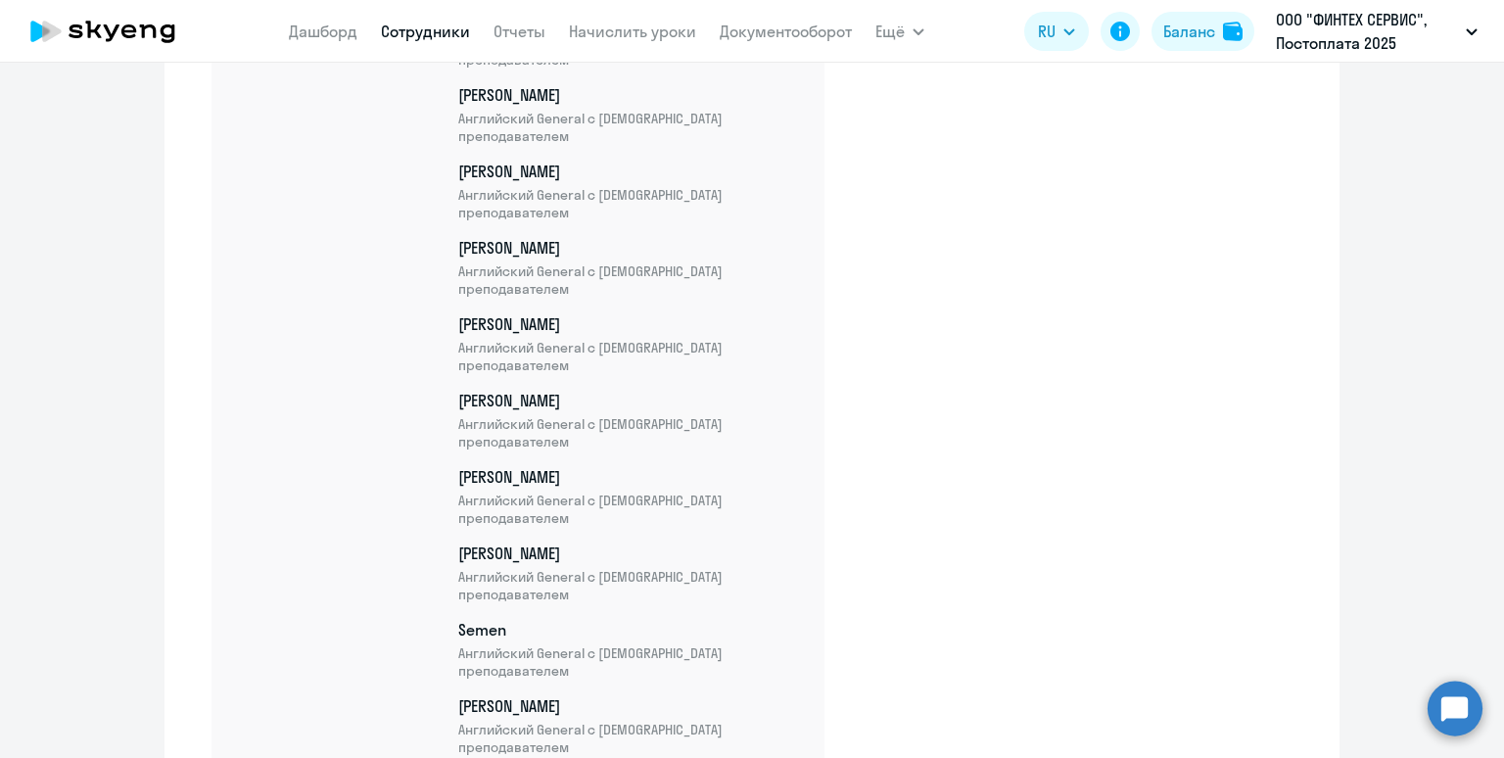
scroll to position [1126, 0]
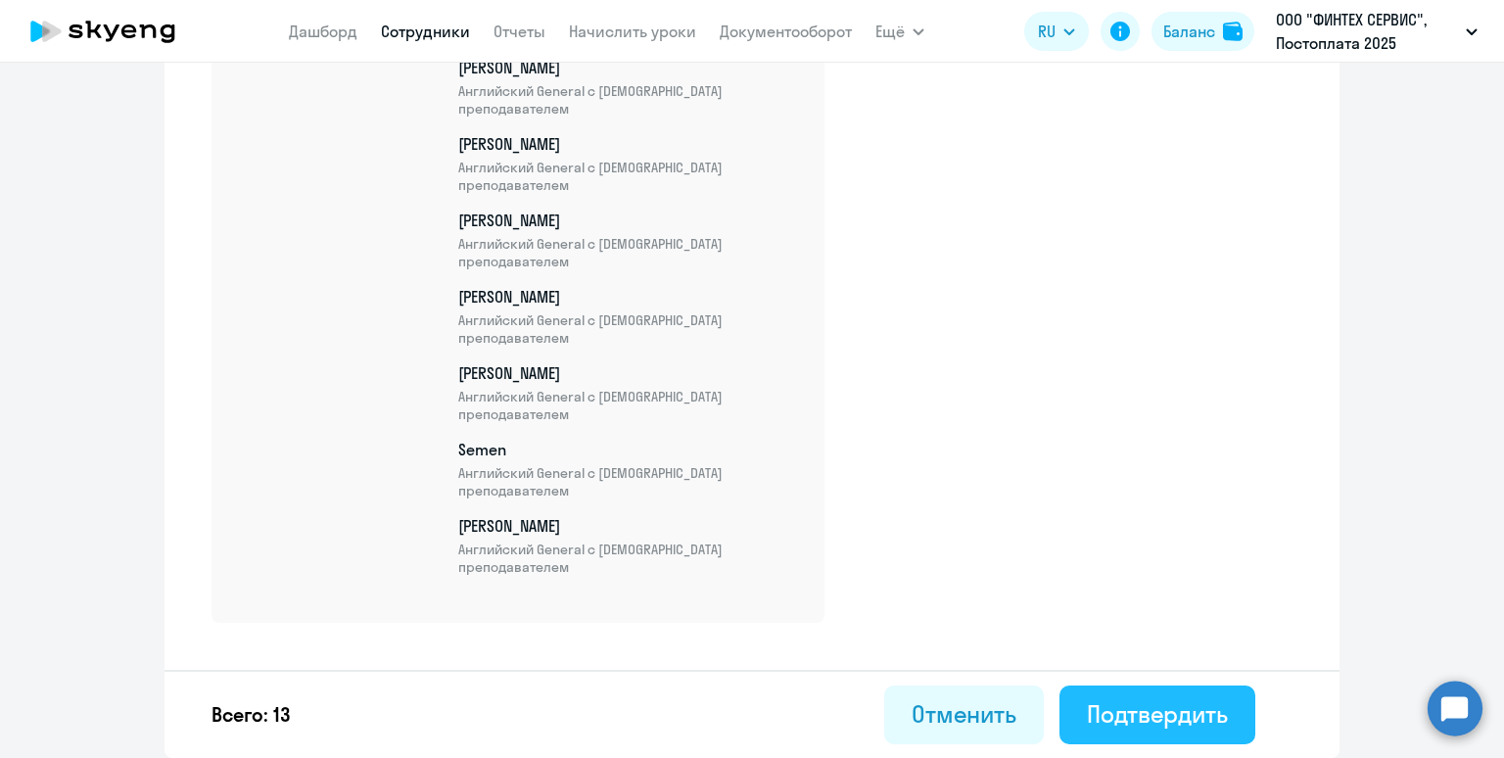
click at [1164, 718] on div "Подтвердить" at bounding box center [1157, 713] width 141 height 31
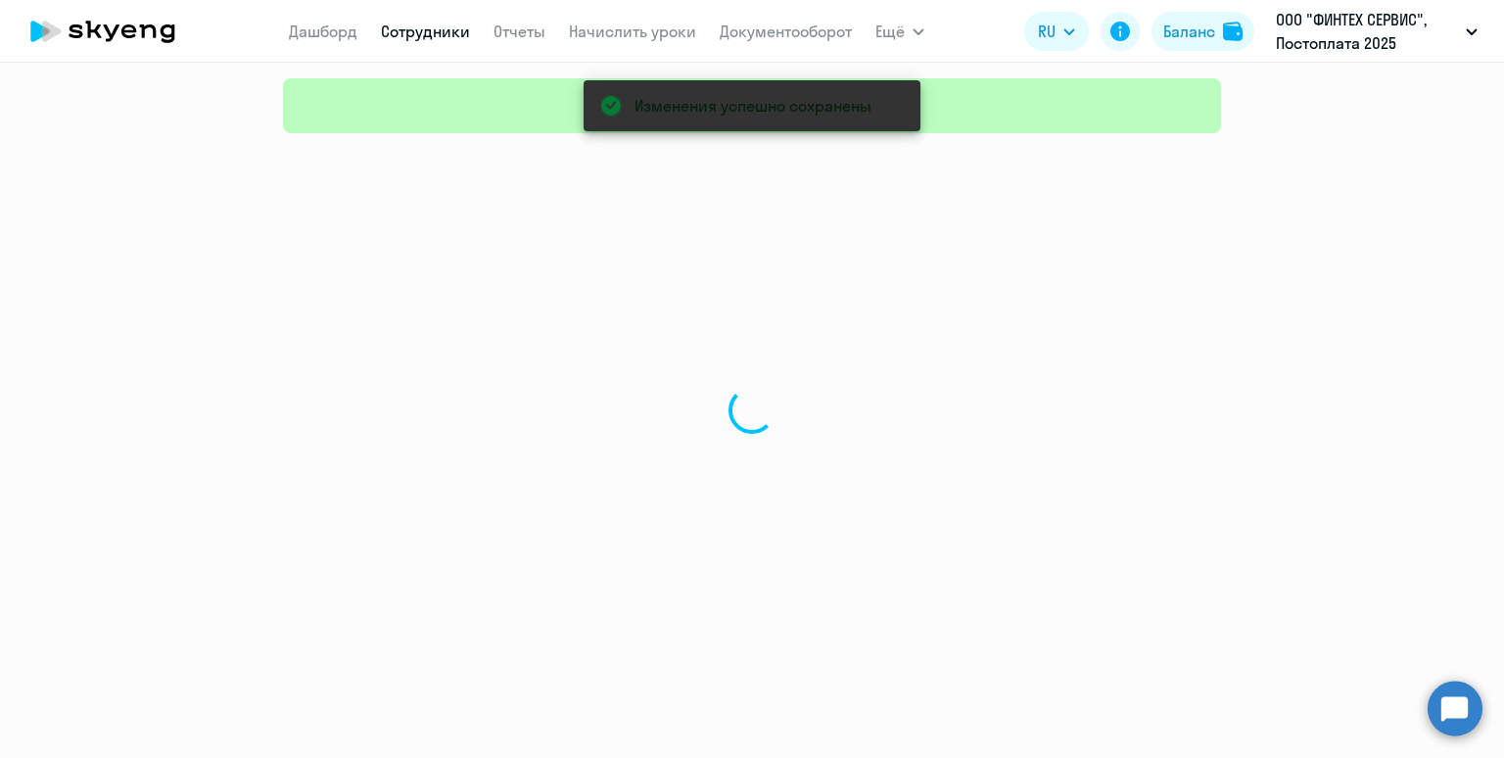
select select "30"
